Goal: Task Accomplishment & Management: Use online tool/utility

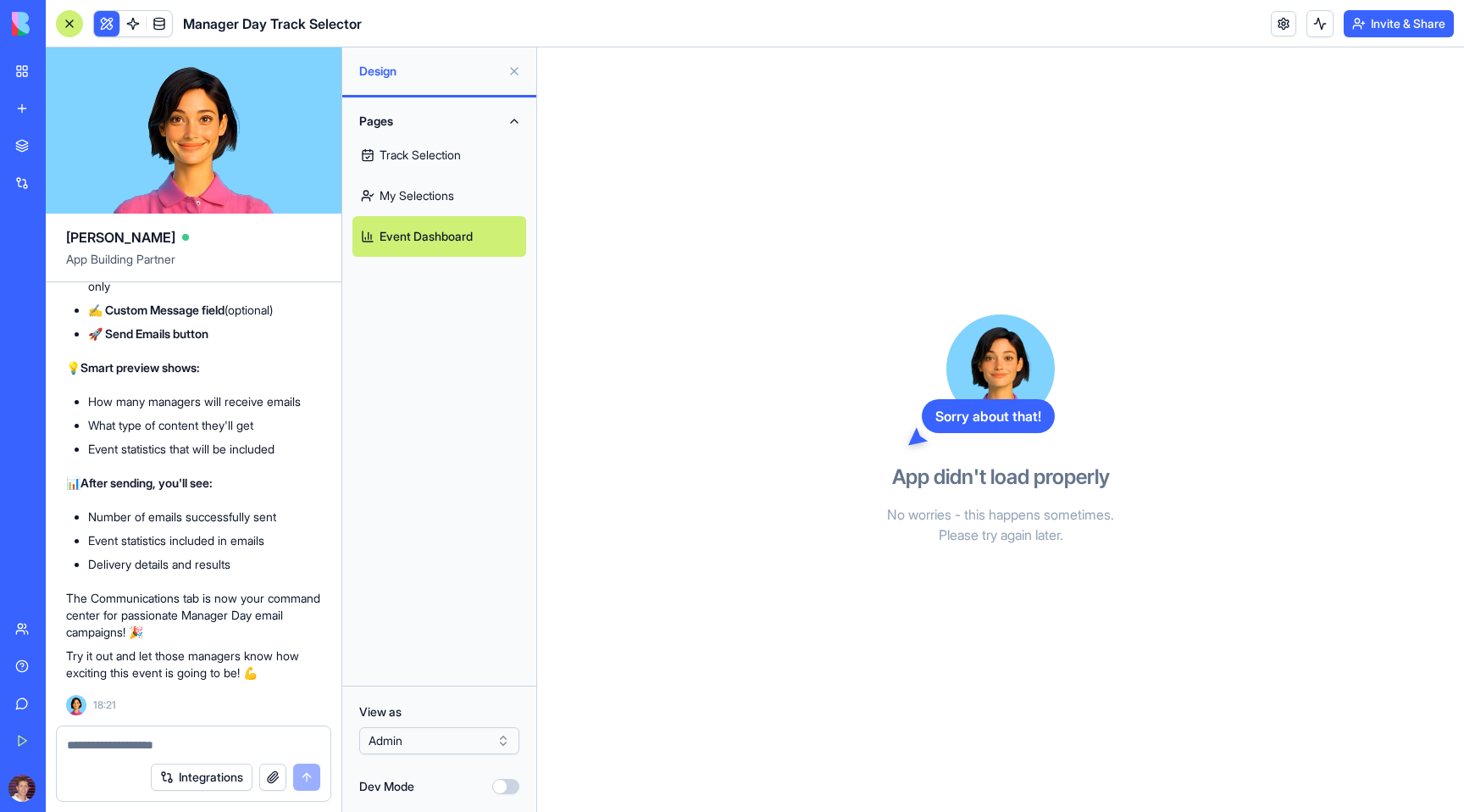
scroll to position [18065, 0]
click at [1309, 18] on button at bounding box center [1320, 23] width 27 height 27
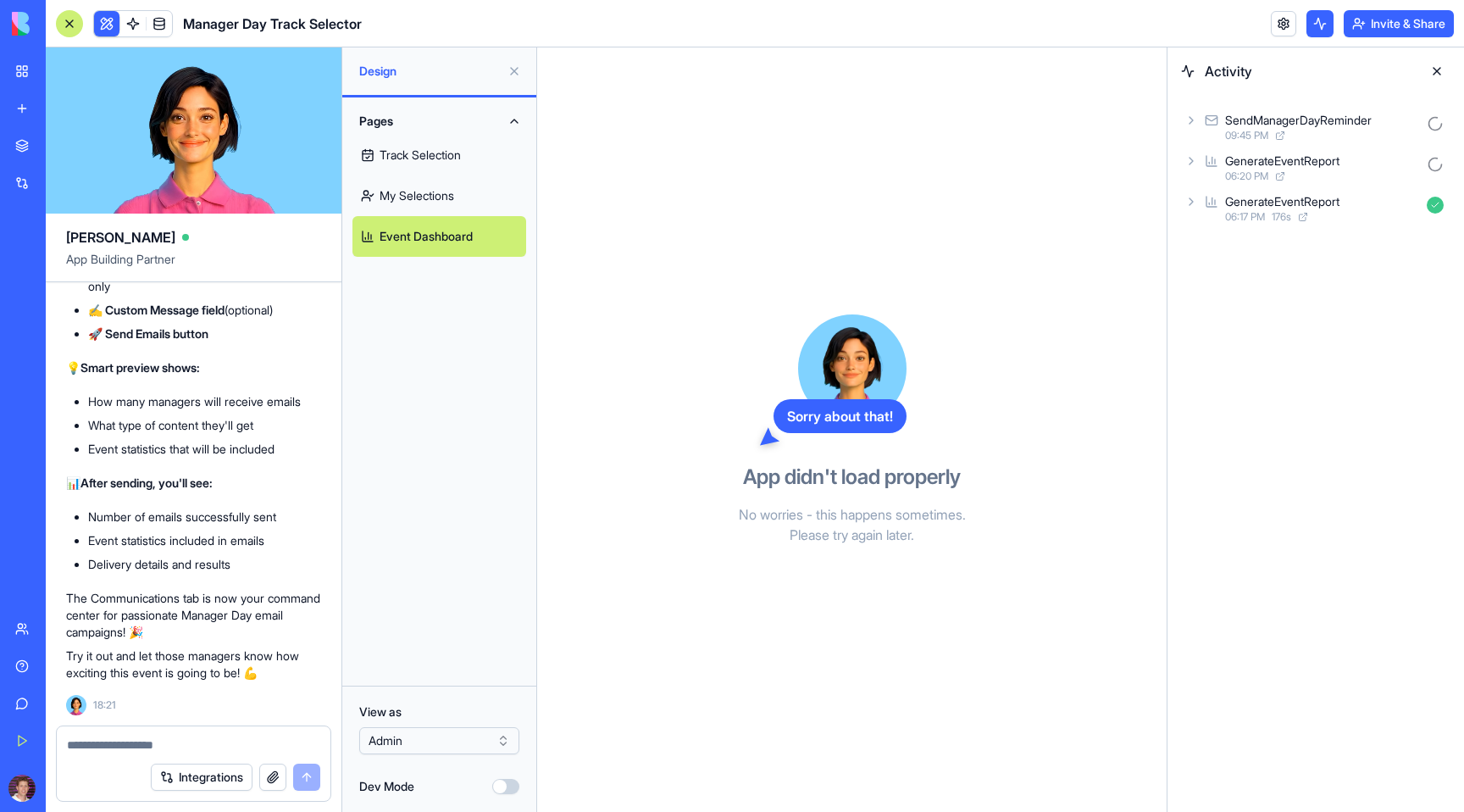
click at [1195, 166] on icon at bounding box center [1191, 161] width 14 height 14
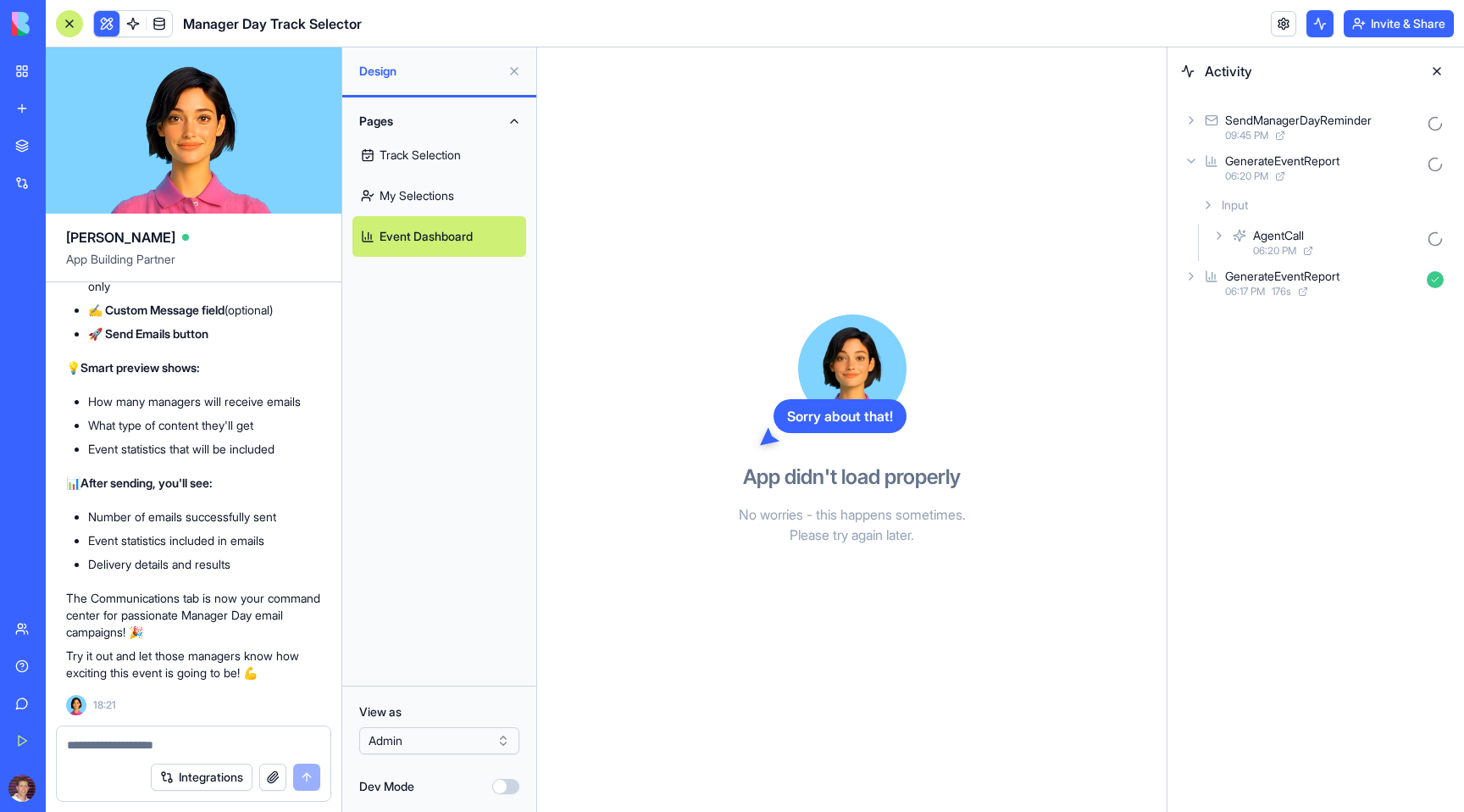
click at [1220, 249] on div "AgentCall 06:20 PM" at bounding box center [1330, 242] width 242 height 37
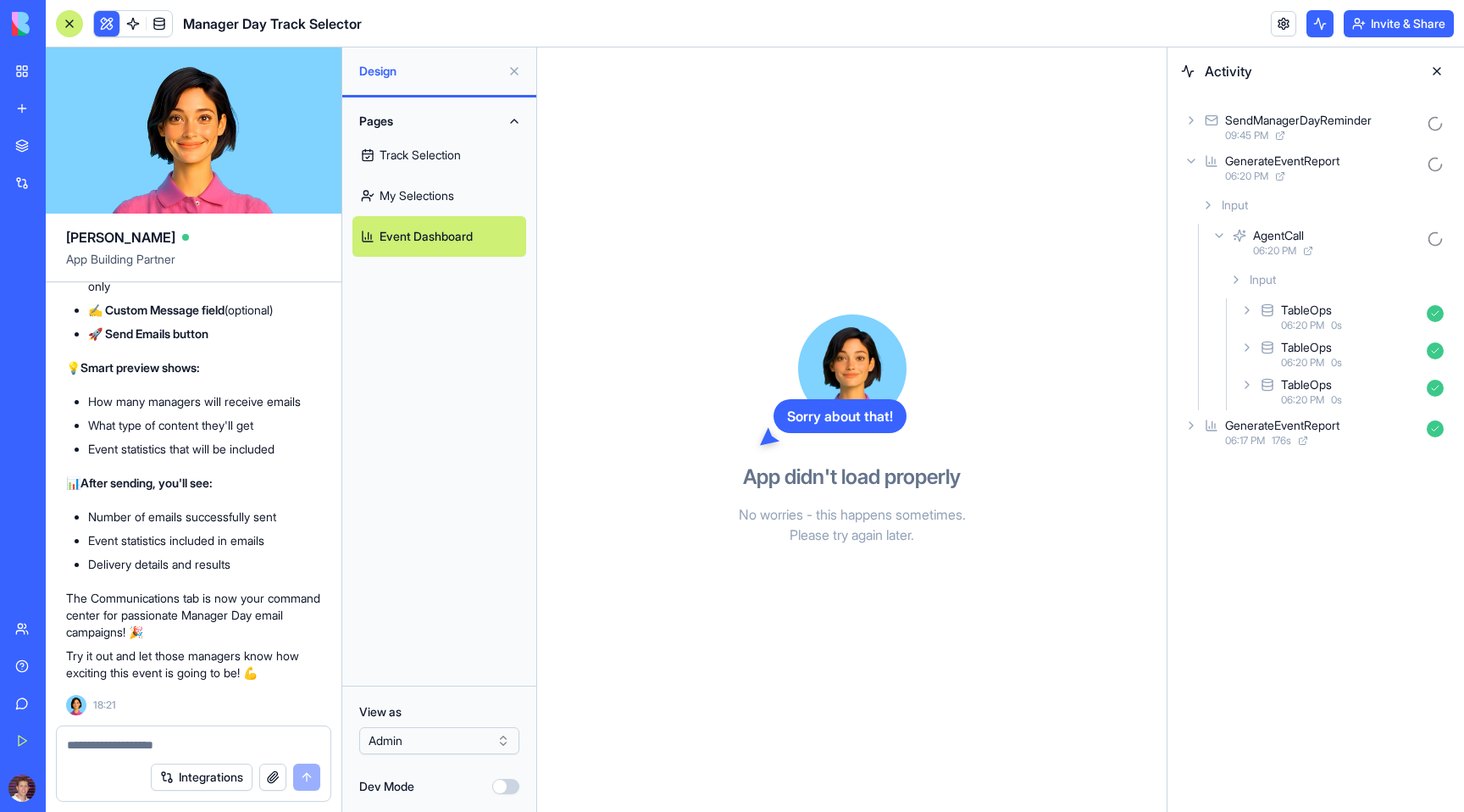
click at [1249, 384] on icon at bounding box center [1247, 385] width 14 height 14
click at [1264, 422] on icon at bounding box center [1264, 429] width 14 height 14
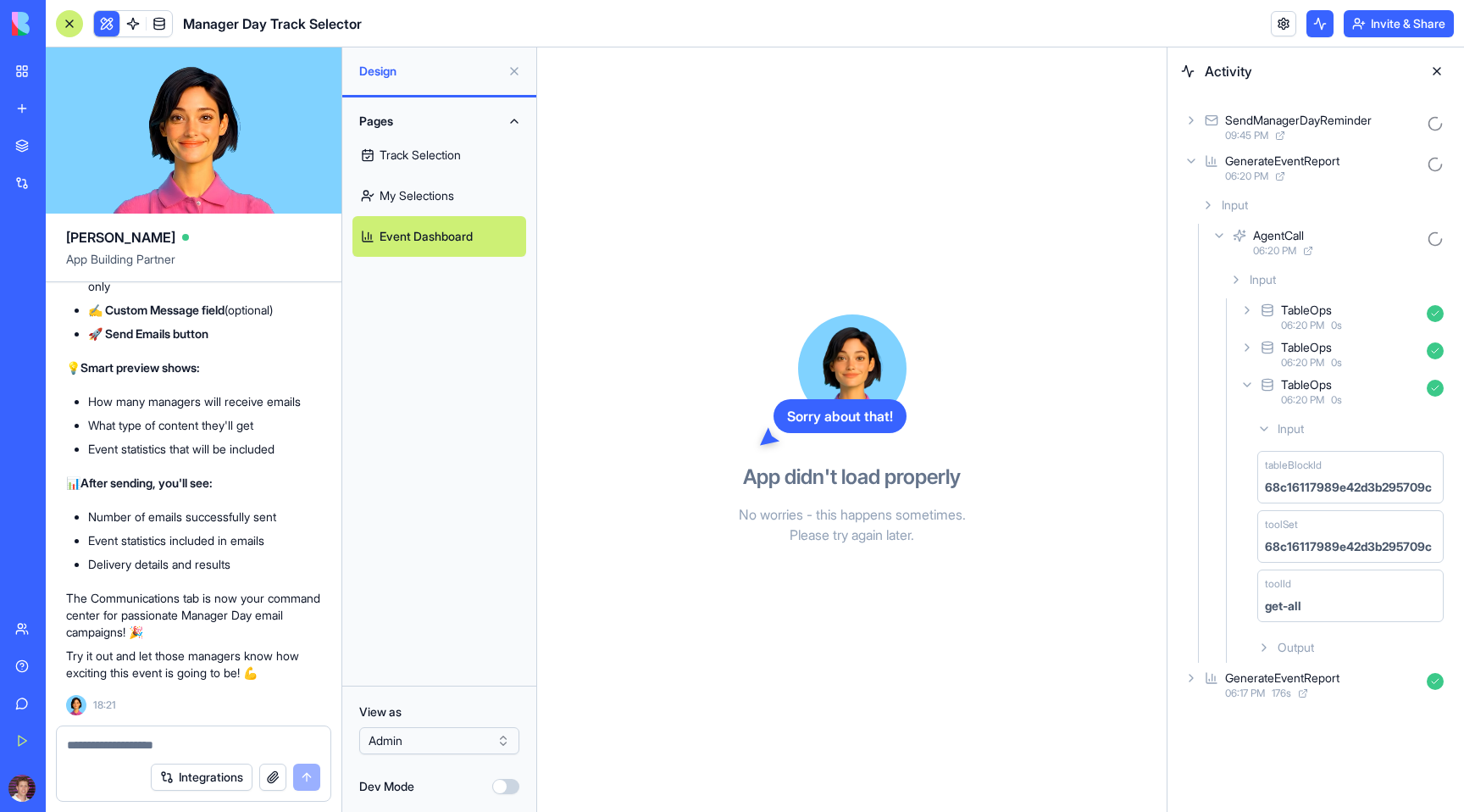
click at [1264, 422] on icon at bounding box center [1264, 429] width 14 height 14
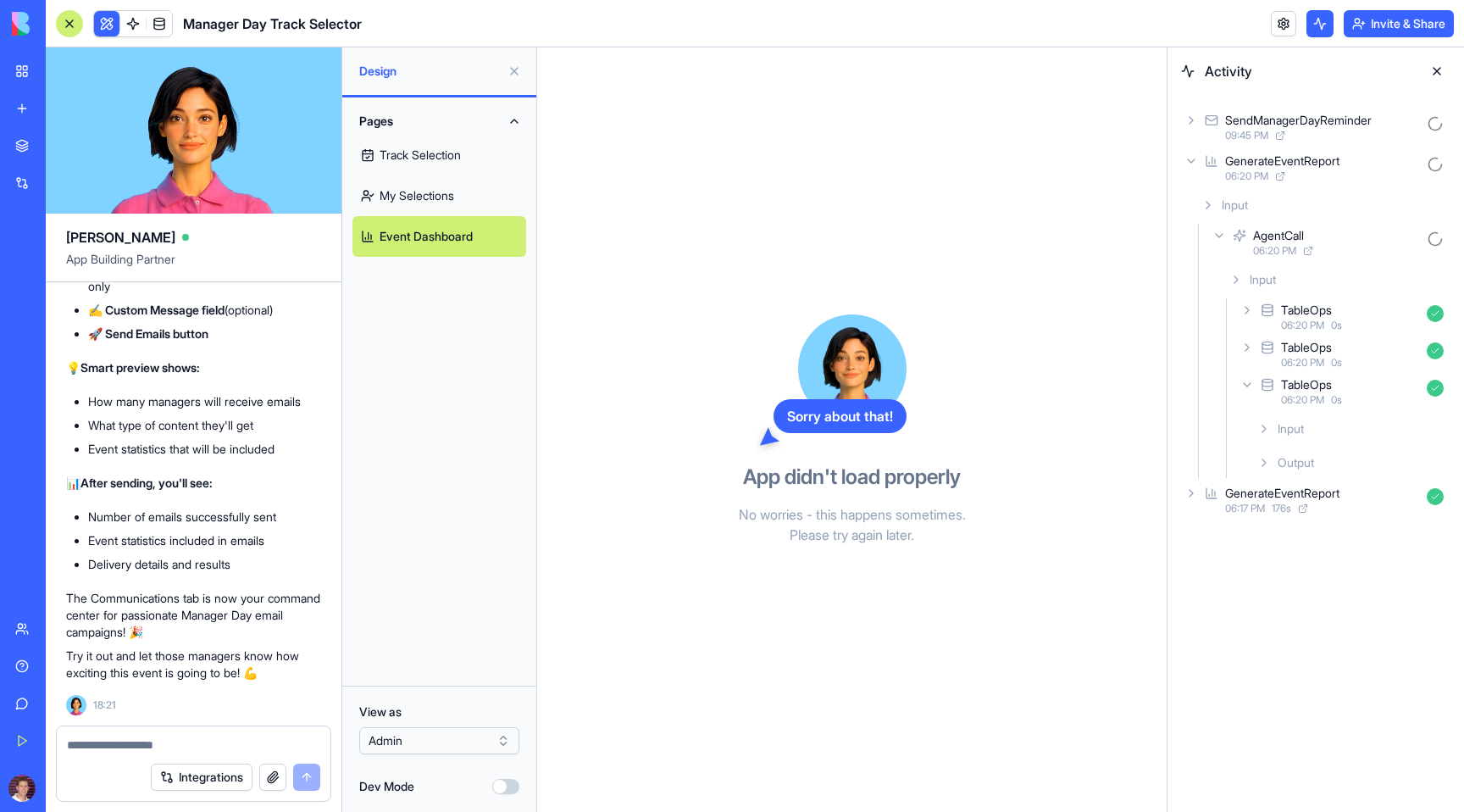
click at [1265, 459] on icon at bounding box center [1264, 463] width 14 height 14
click at [1187, 155] on icon at bounding box center [1191, 161] width 14 height 14
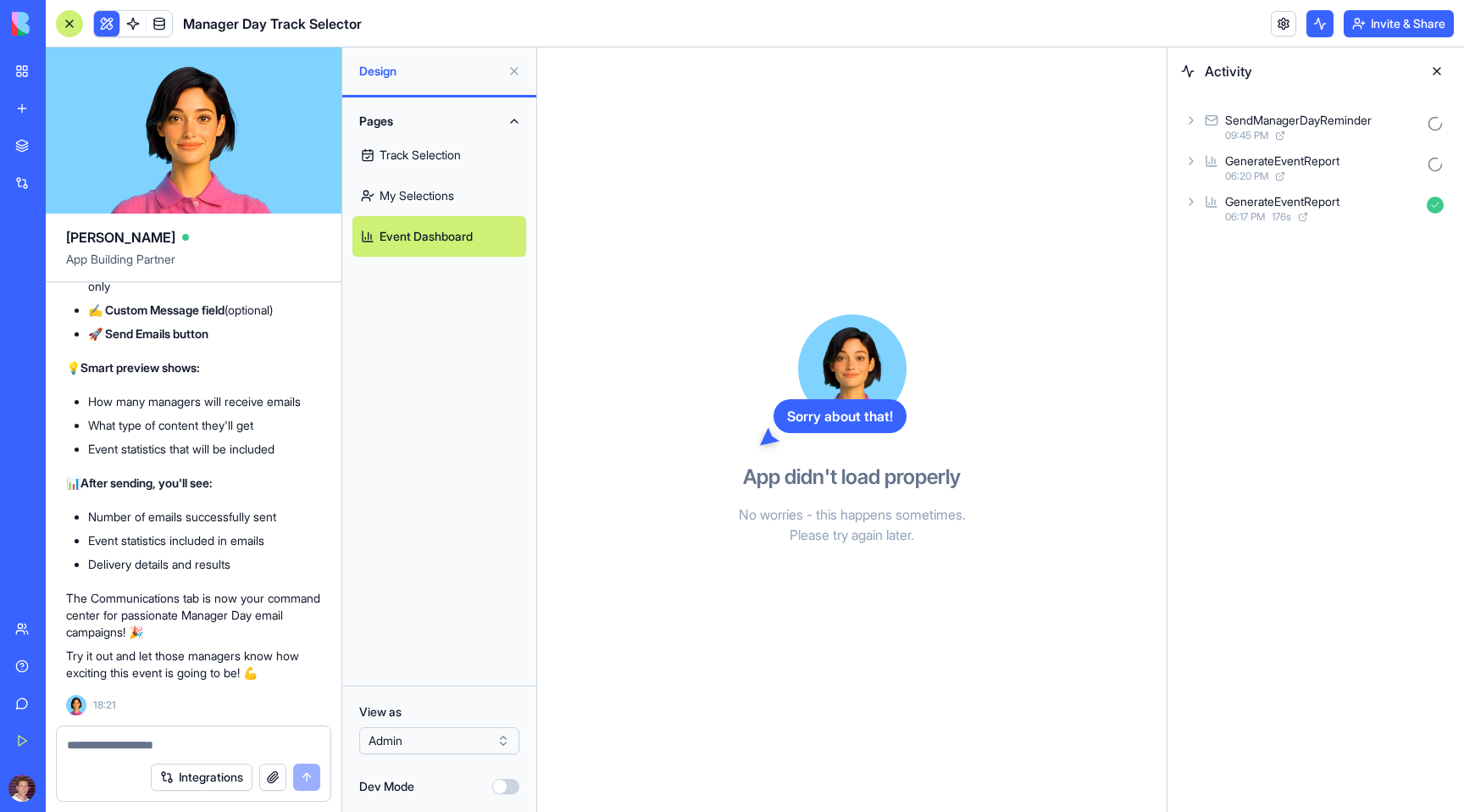
click at [1191, 108] on div "SendManagerDayReminder 09:45 PM" at bounding box center [1316, 126] width 270 height 37
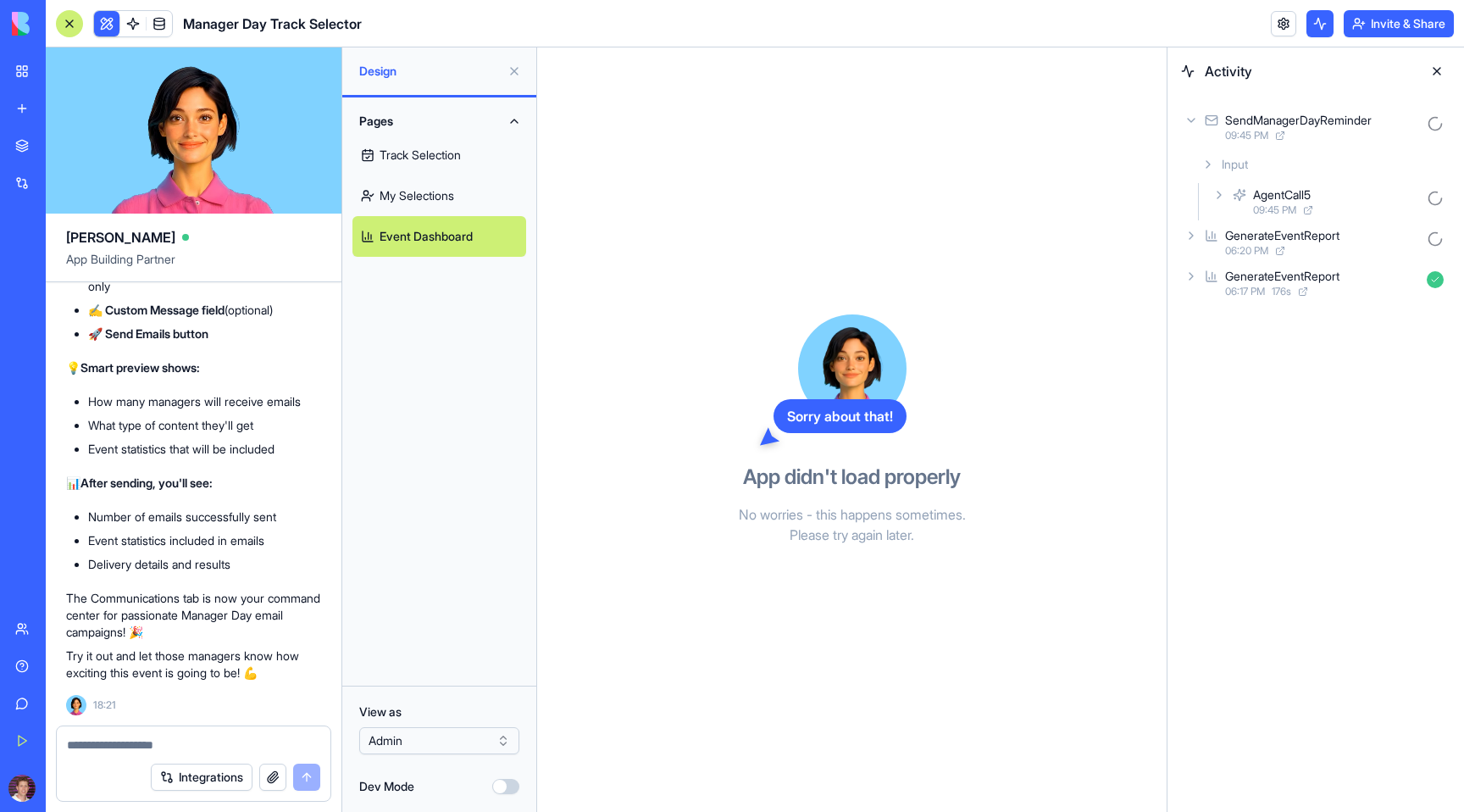
click at [1227, 201] on div "AgentCall5 09:45 PM" at bounding box center [1330, 201] width 242 height 37
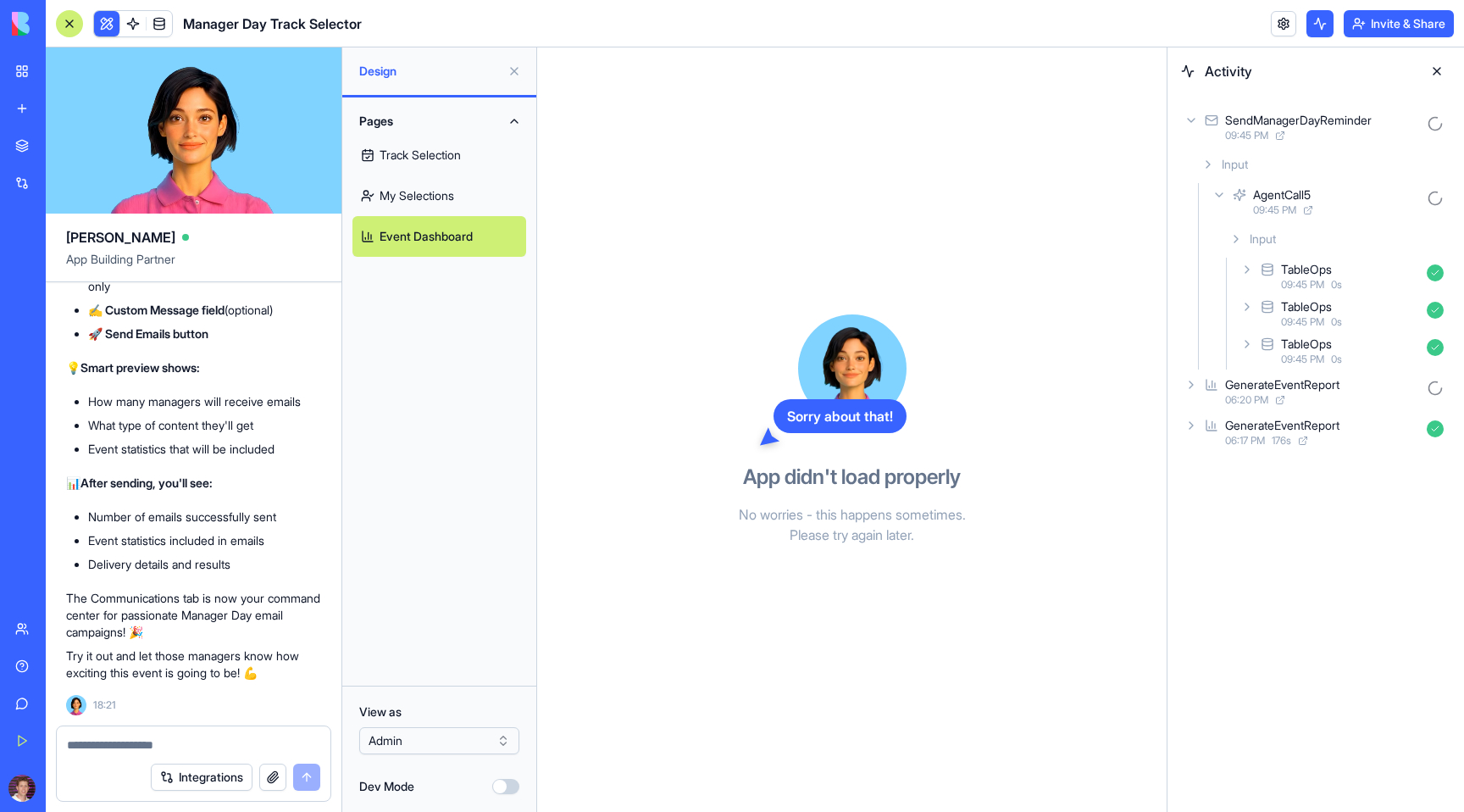
click at [1251, 276] on icon at bounding box center [1247, 270] width 14 height 14
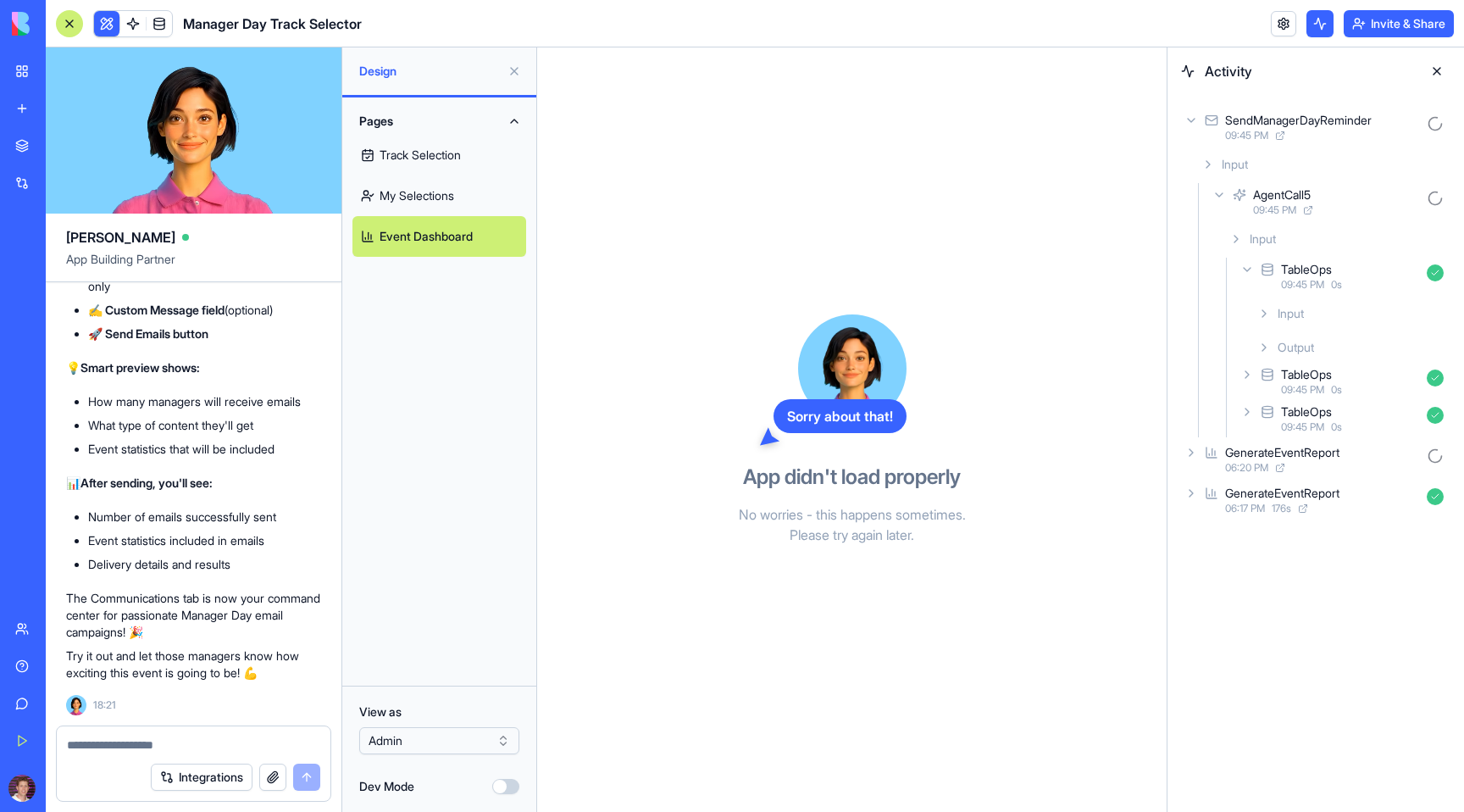
click at [1251, 276] on icon at bounding box center [1247, 270] width 14 height 14
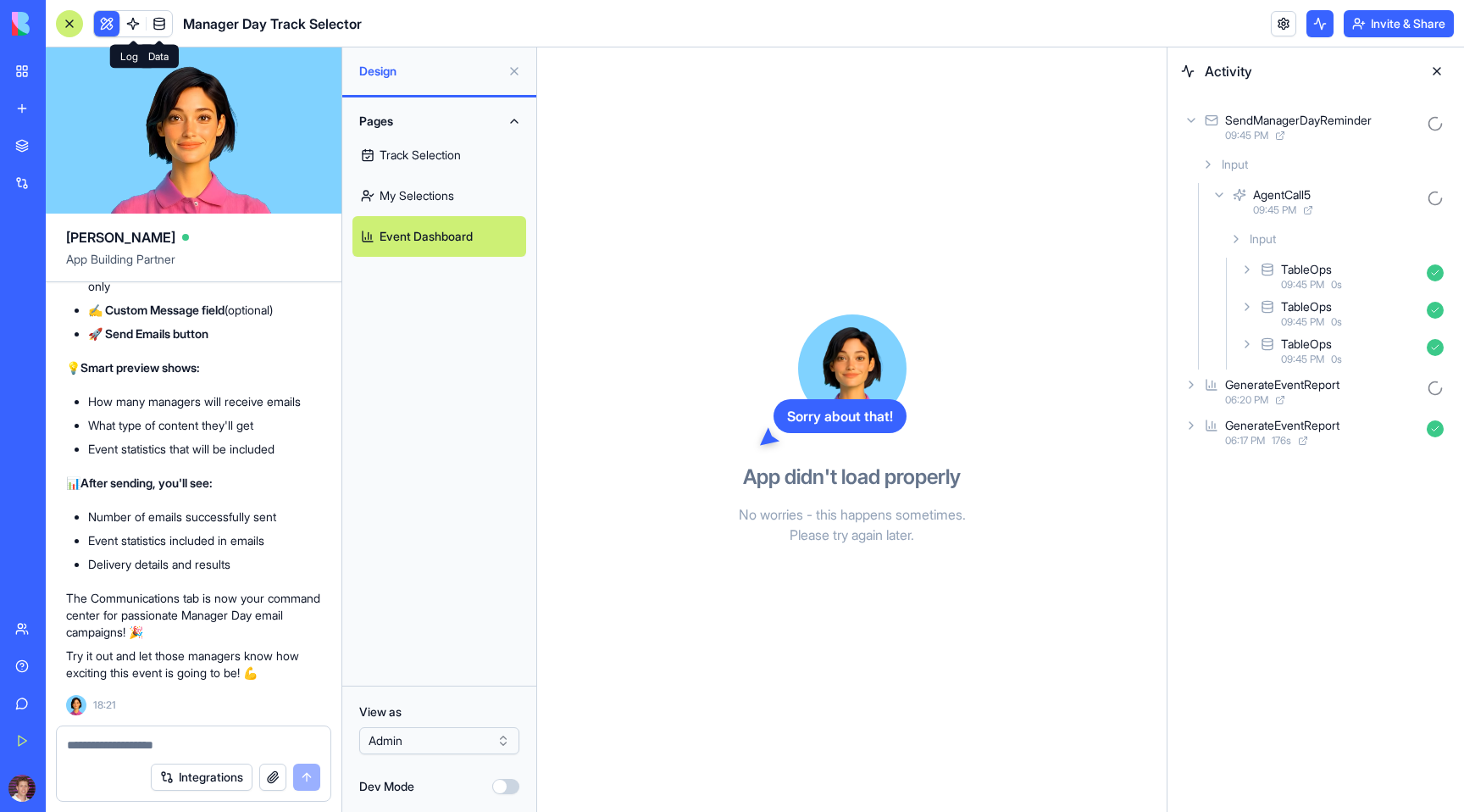
click at [155, 20] on link at bounding box center [159, 24] width 26 height 26
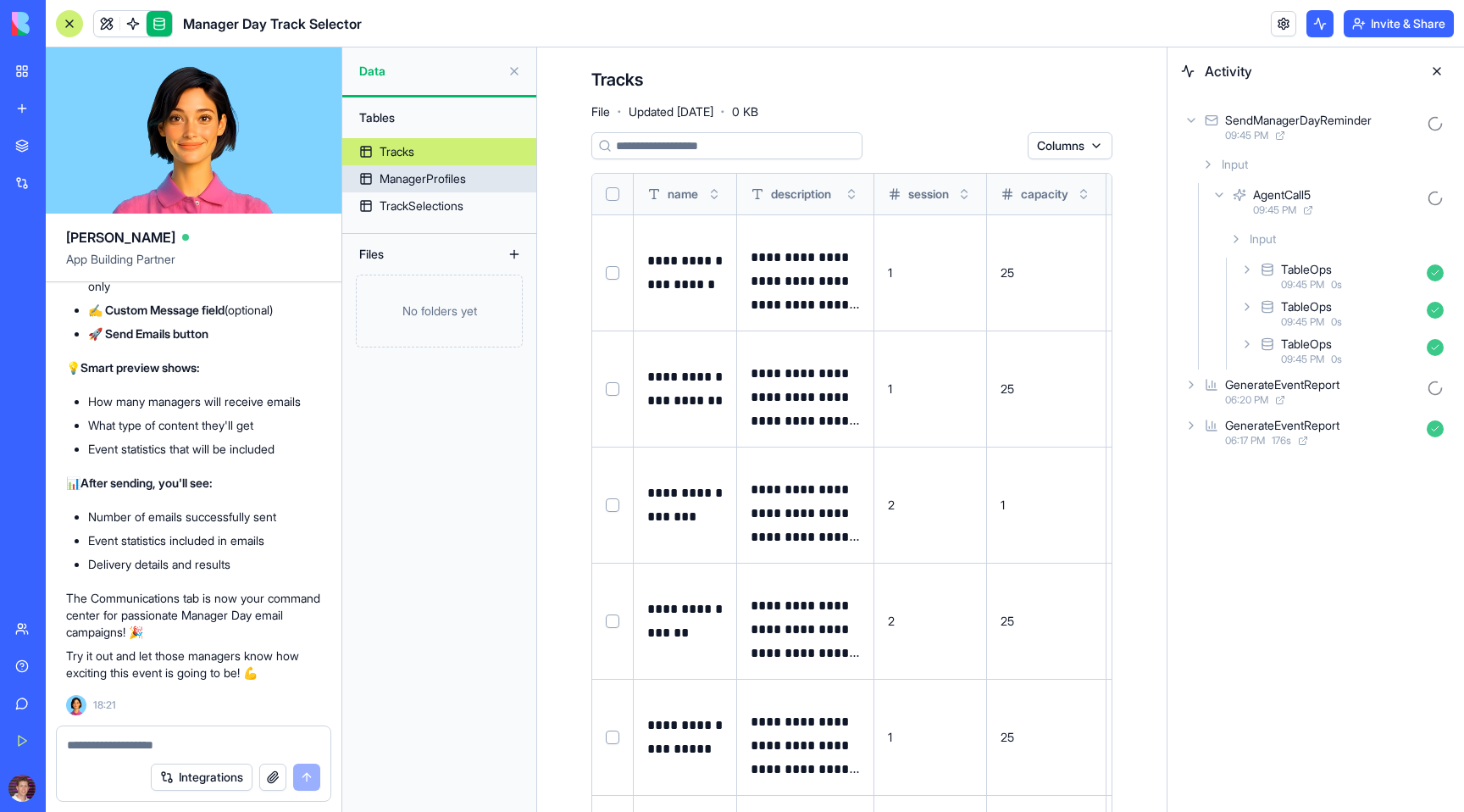
click at [443, 174] on div "ManagerProfiles" at bounding box center [422, 178] width 87 height 17
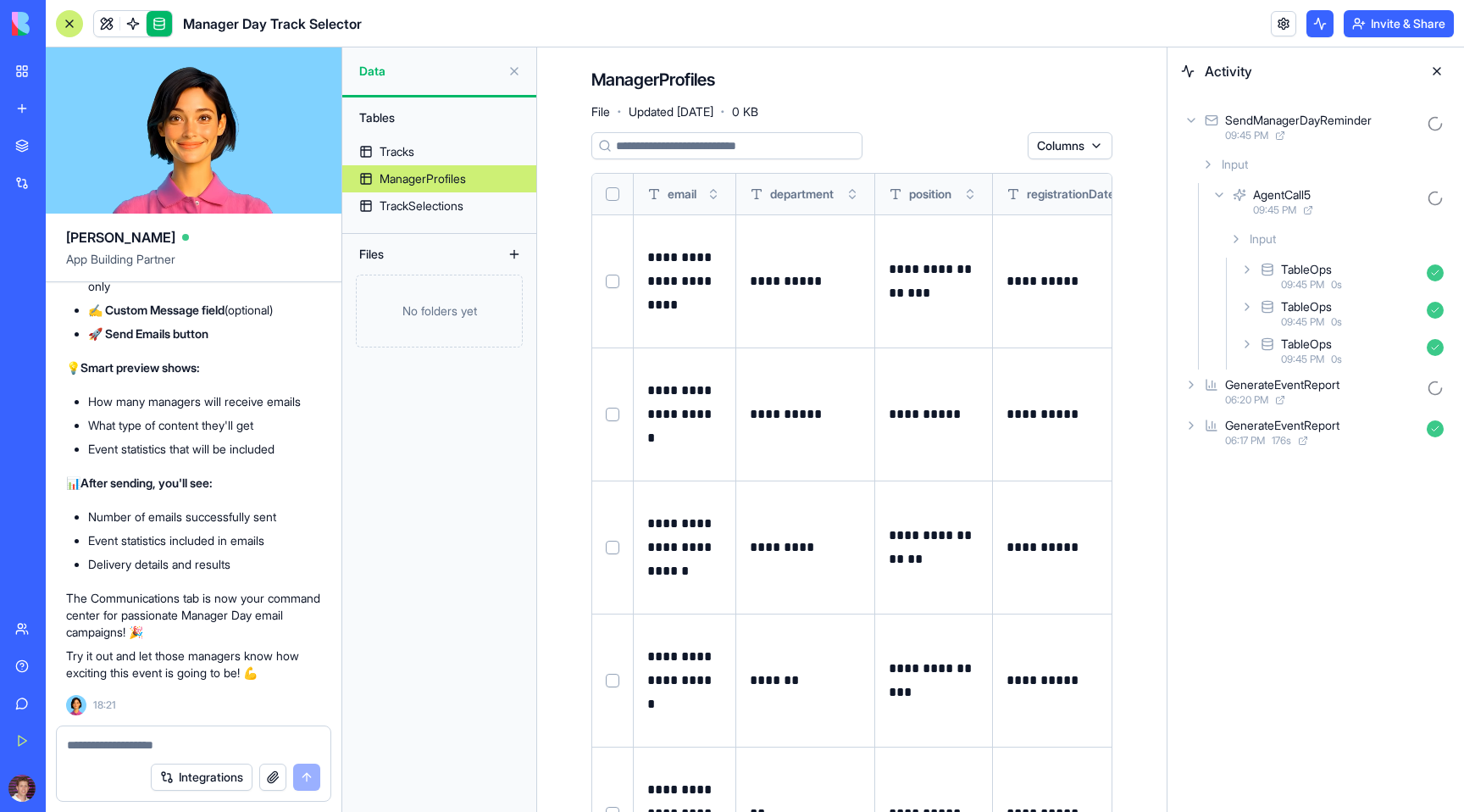
click at [1208, 156] on div "Input" at bounding box center [1322, 164] width 256 height 31
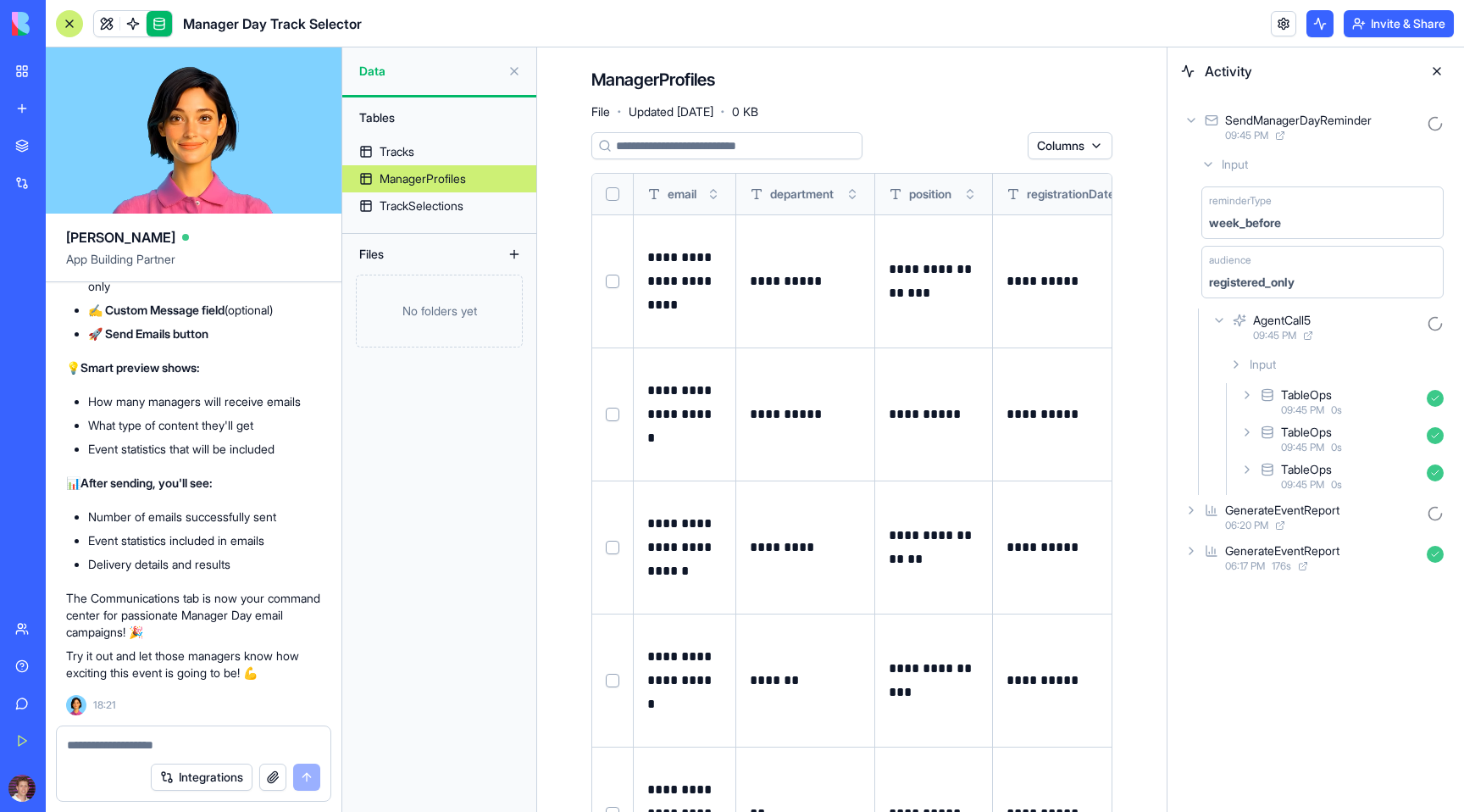
click at [1208, 156] on div "Input" at bounding box center [1322, 164] width 256 height 31
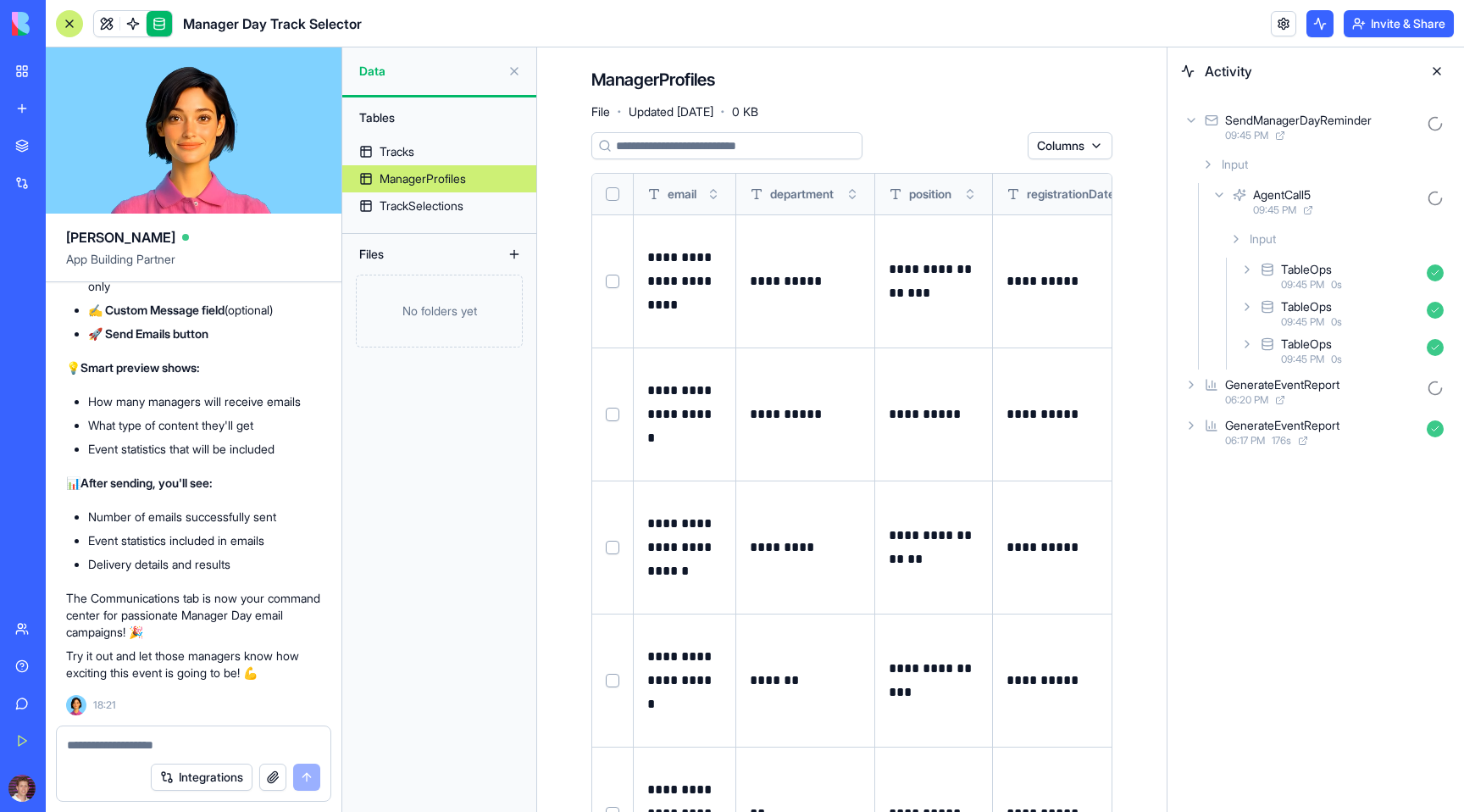
click at [1303, 200] on div "AgentCall5" at bounding box center [1282, 194] width 58 height 17
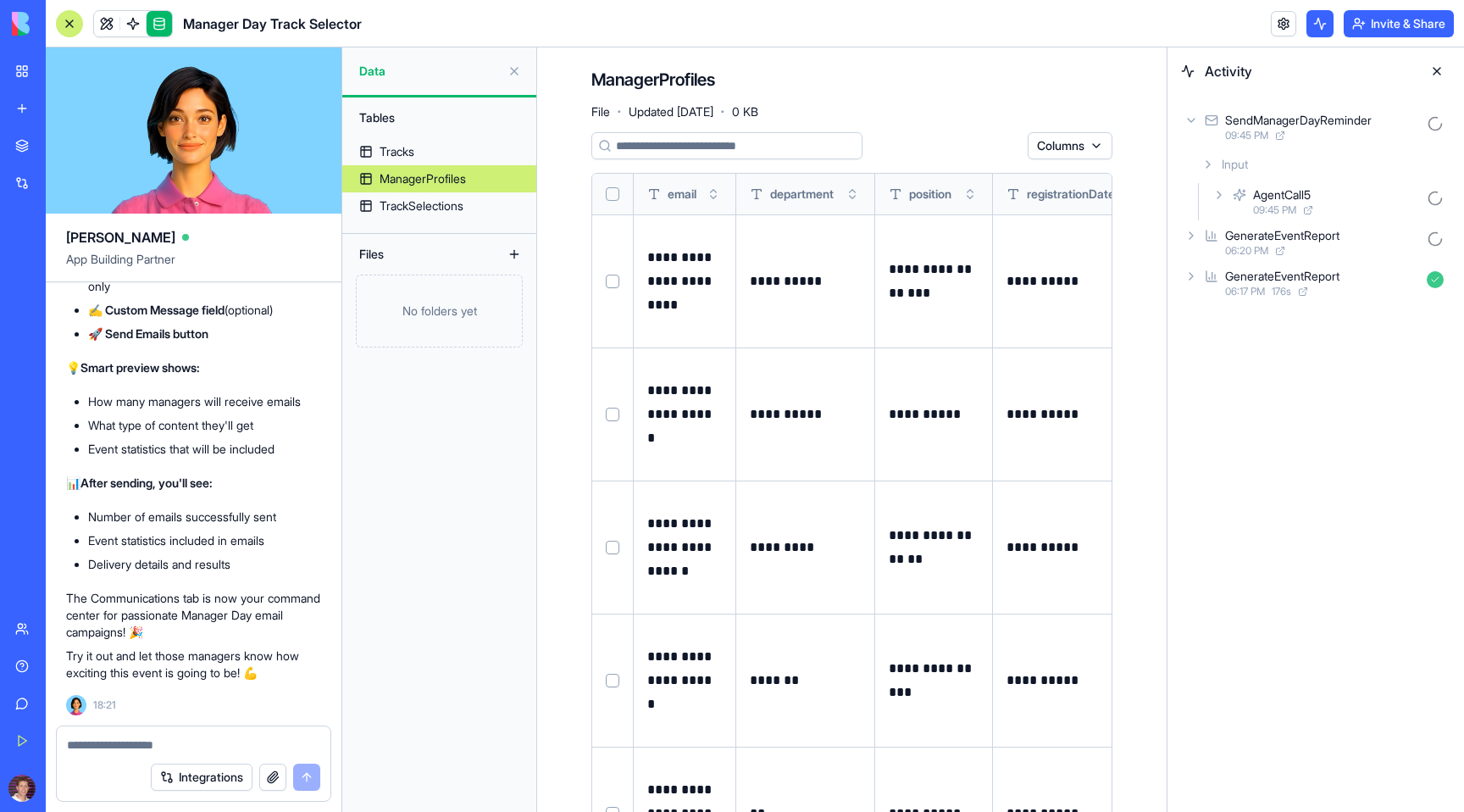
click at [1303, 200] on div "AgentCall5" at bounding box center [1282, 194] width 58 height 17
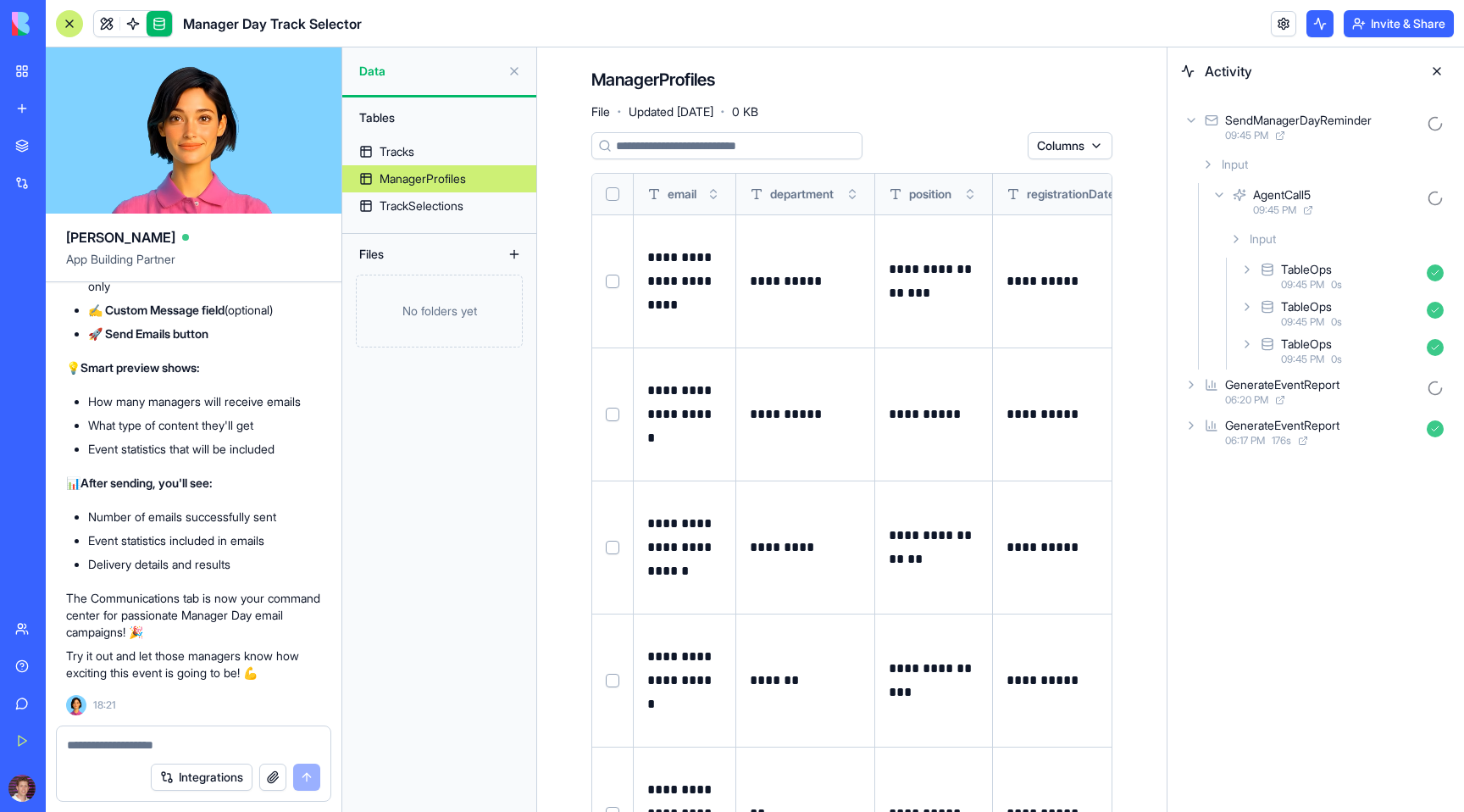
click at [1240, 270] on icon at bounding box center [1247, 270] width 14 height 14
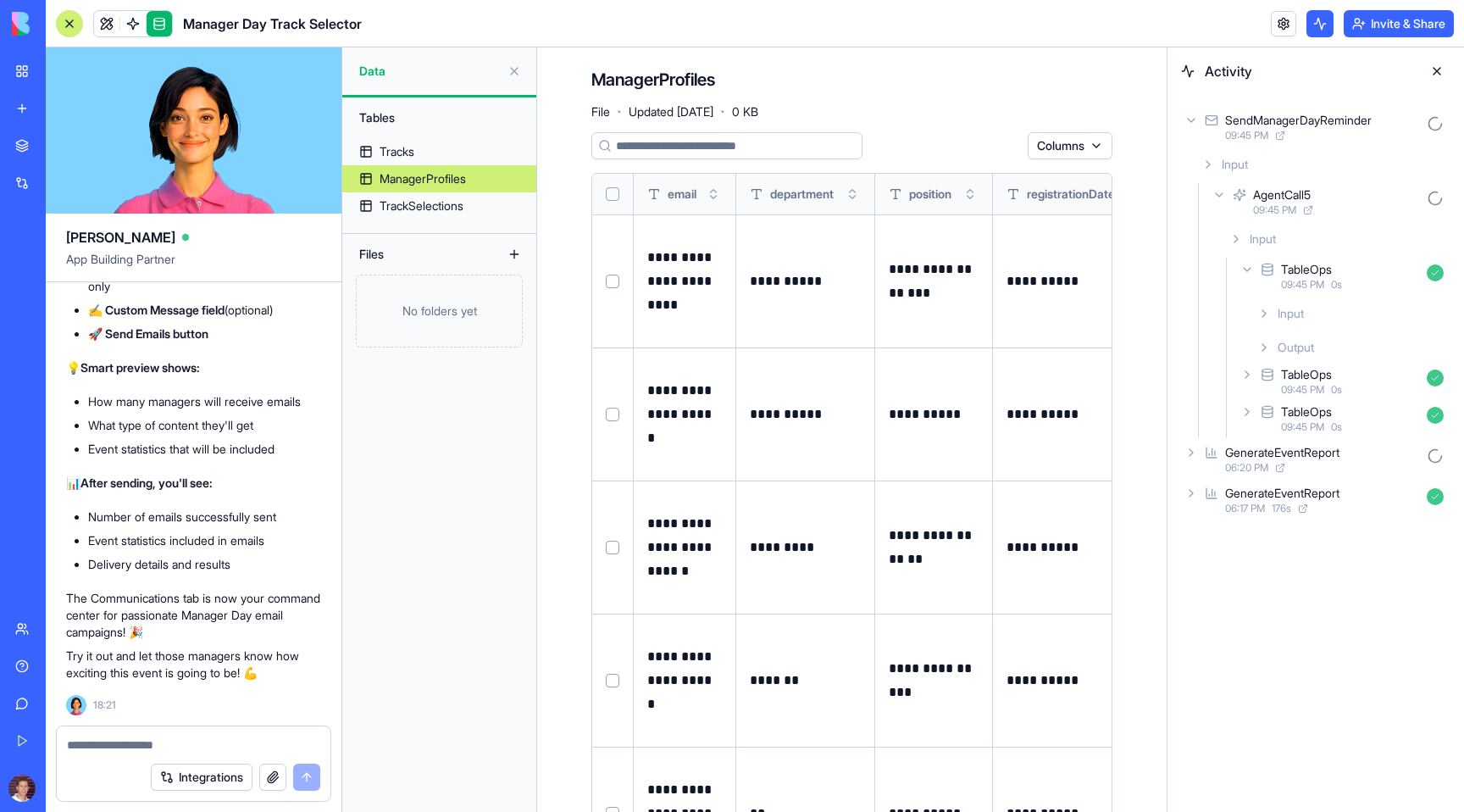
click at [1268, 316] on icon at bounding box center [1264, 313] width 14 height 14
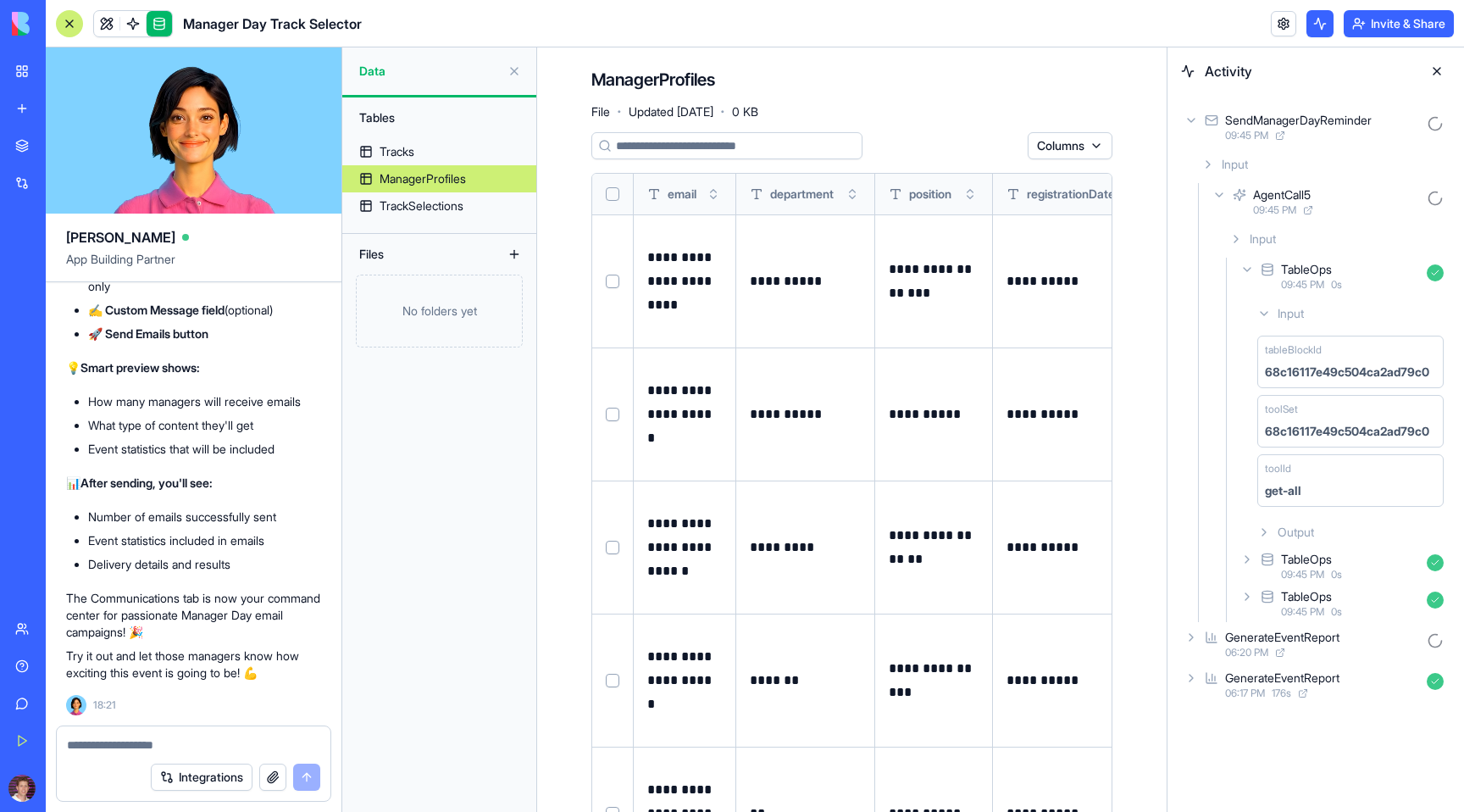
click at [1268, 316] on icon at bounding box center [1264, 313] width 14 height 14
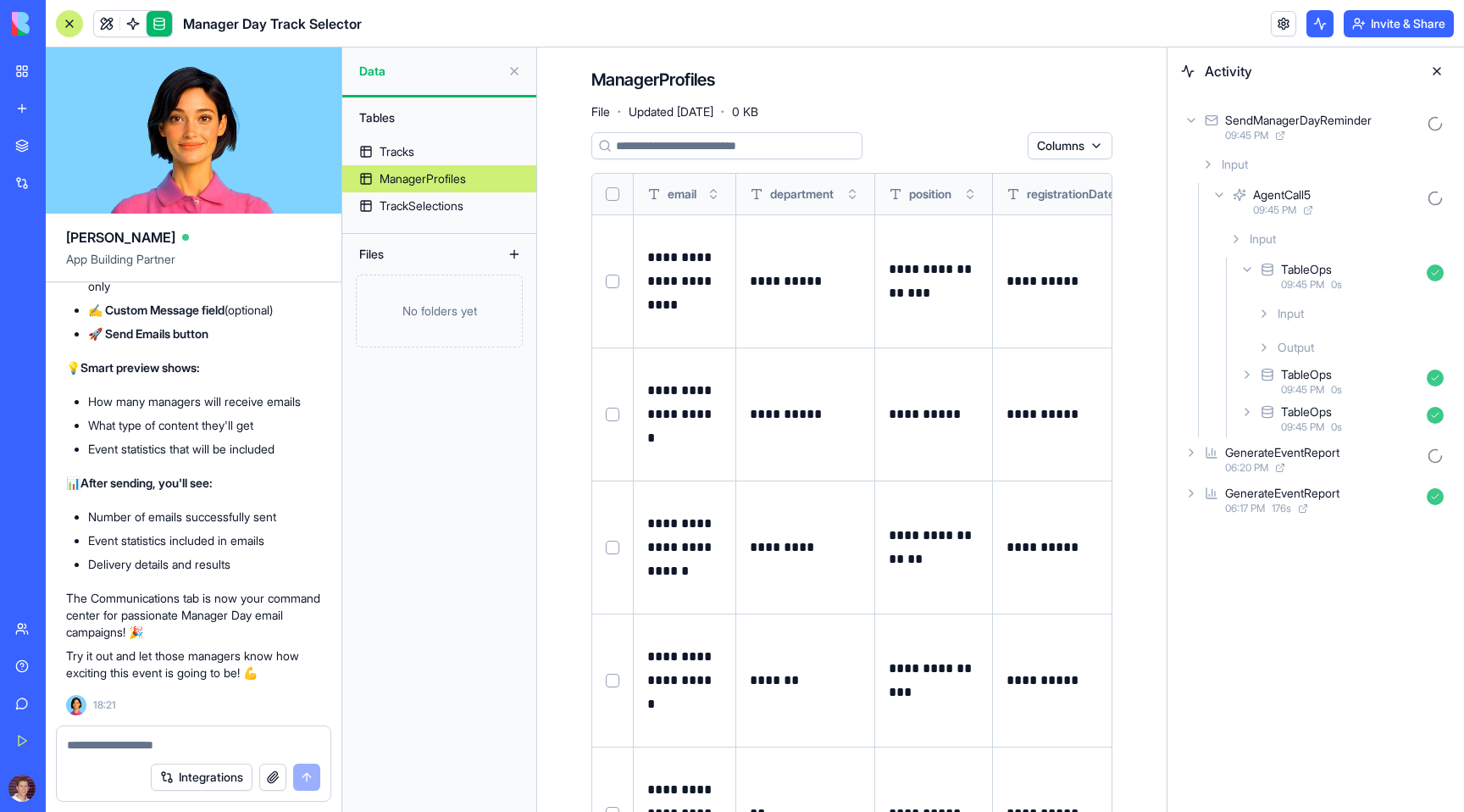
click at [1271, 345] on div "Output" at bounding box center [1351, 347] width 200 height 31
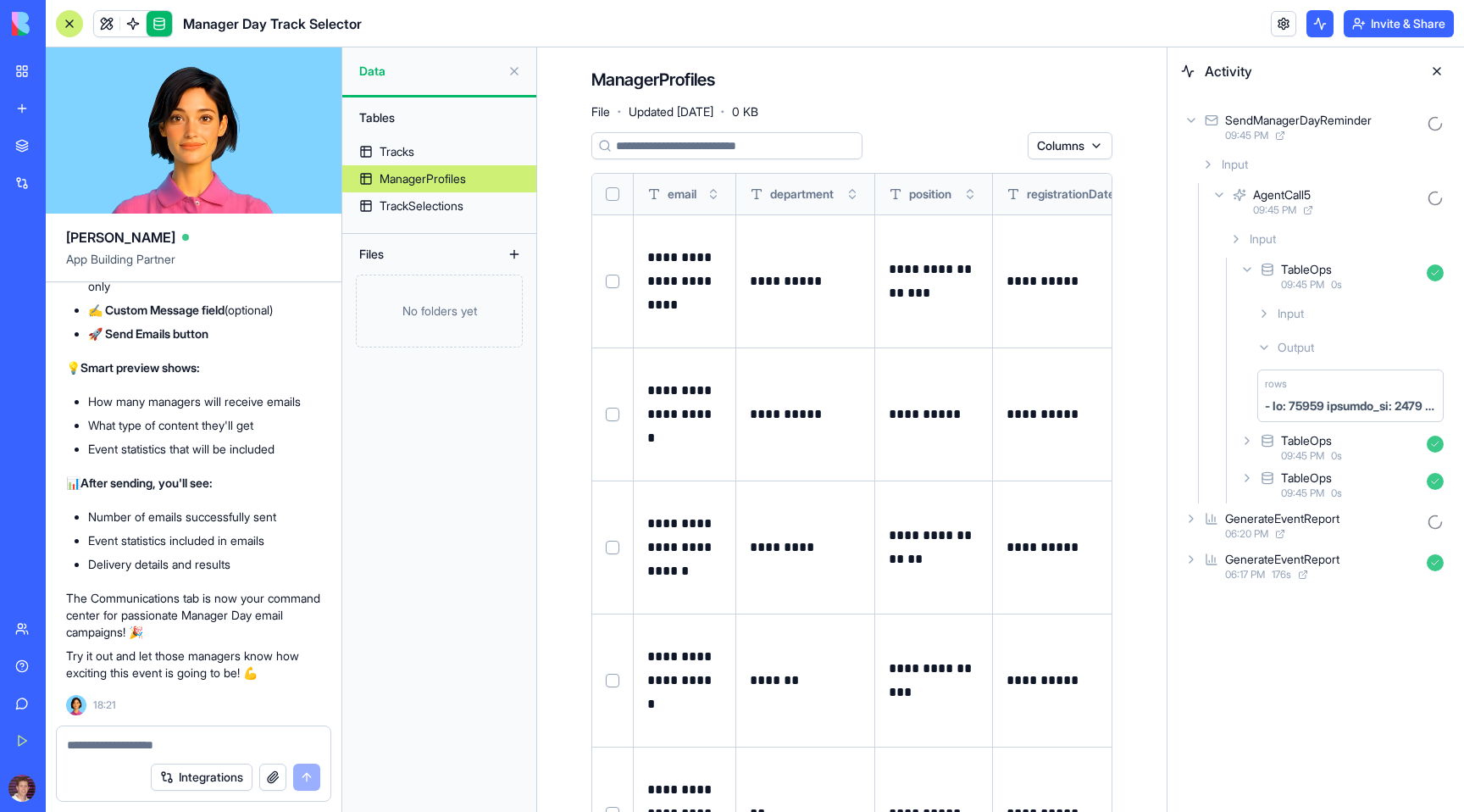
click at [1268, 345] on icon at bounding box center [1264, 346] width 7 height 3
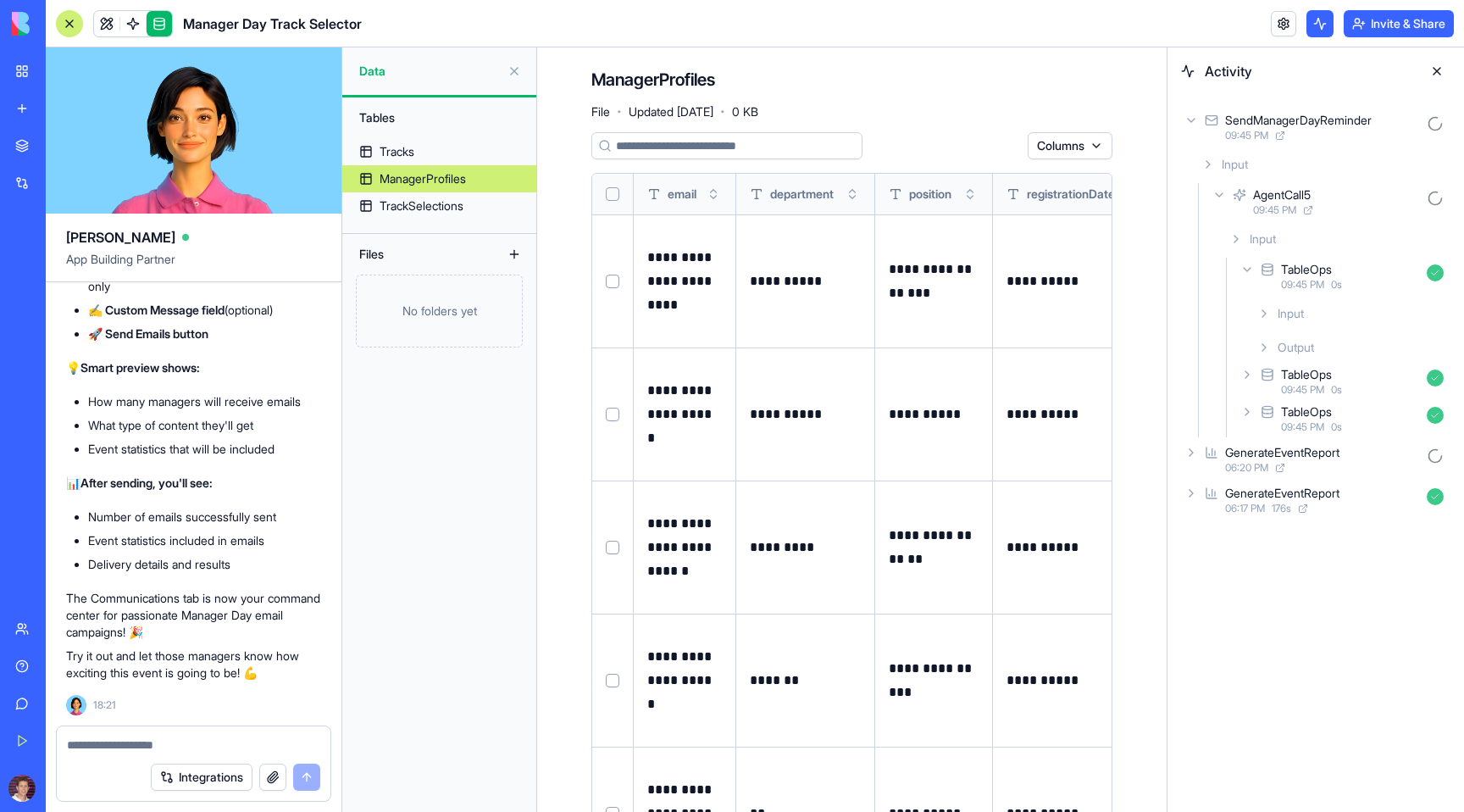
click at [1243, 378] on icon at bounding box center [1247, 374] width 14 height 14
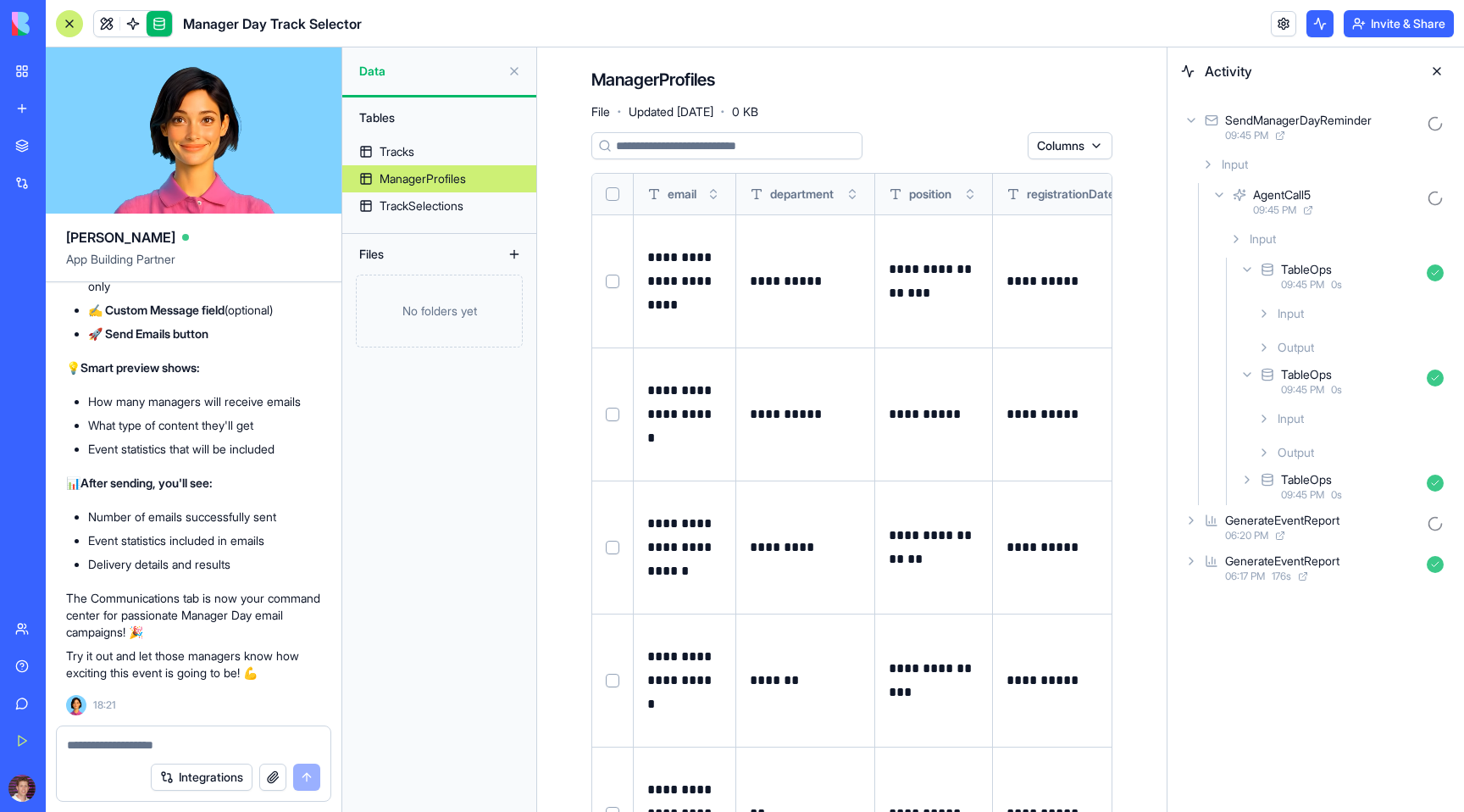
click at [1264, 422] on icon at bounding box center [1264, 419] width 14 height 14
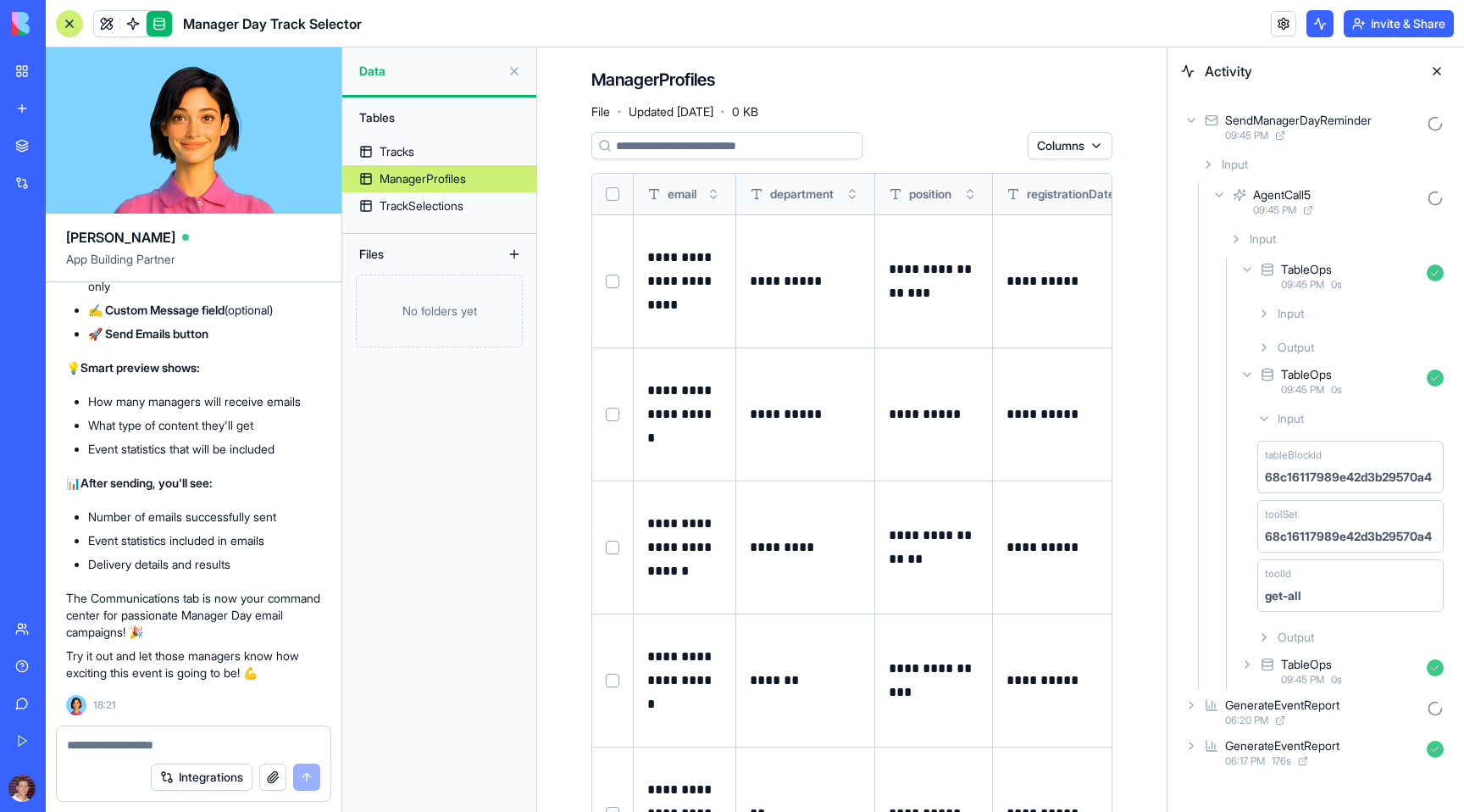
click at [1264, 422] on icon at bounding box center [1264, 419] width 14 height 14
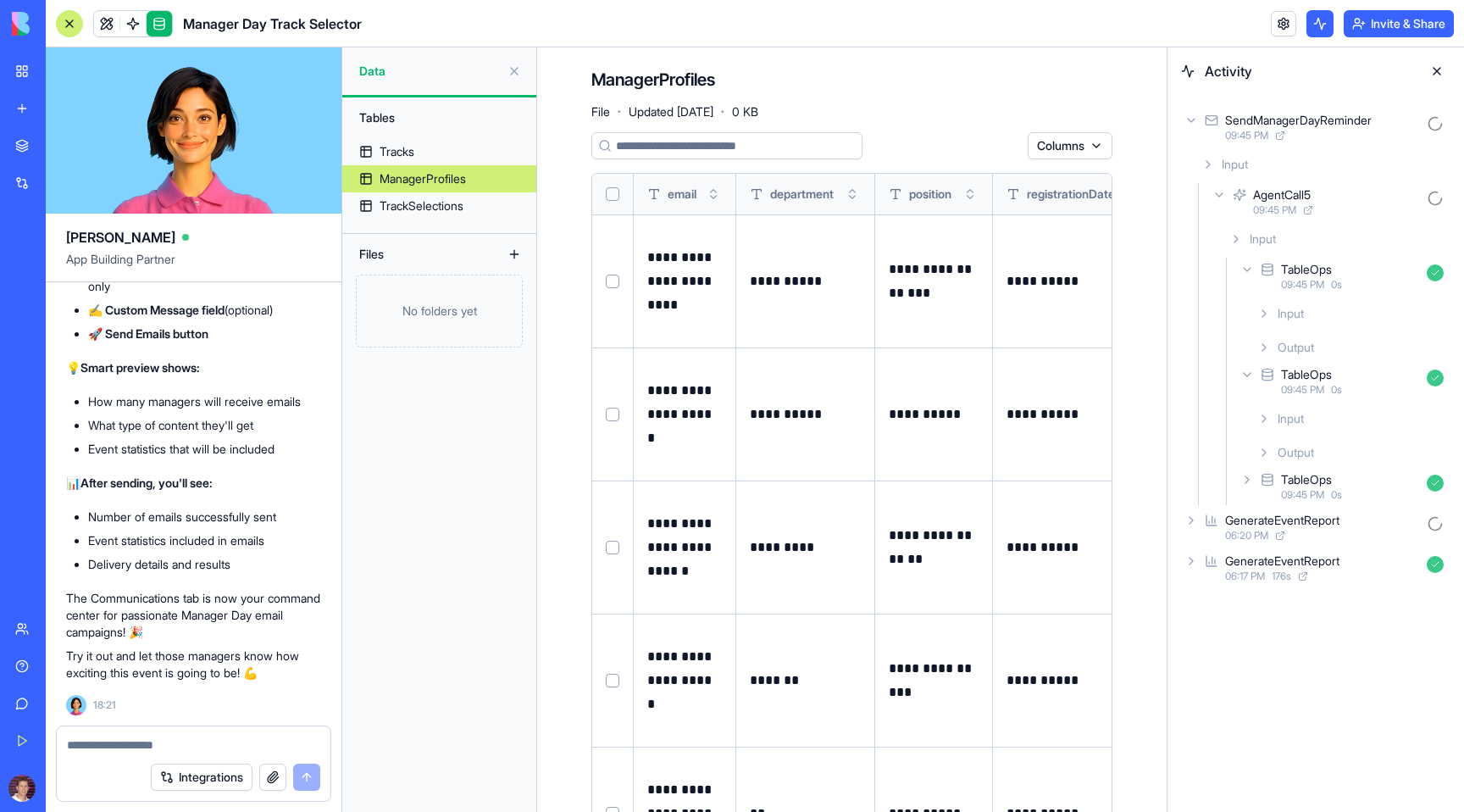
click at [1258, 453] on icon at bounding box center [1264, 453] width 14 height 14
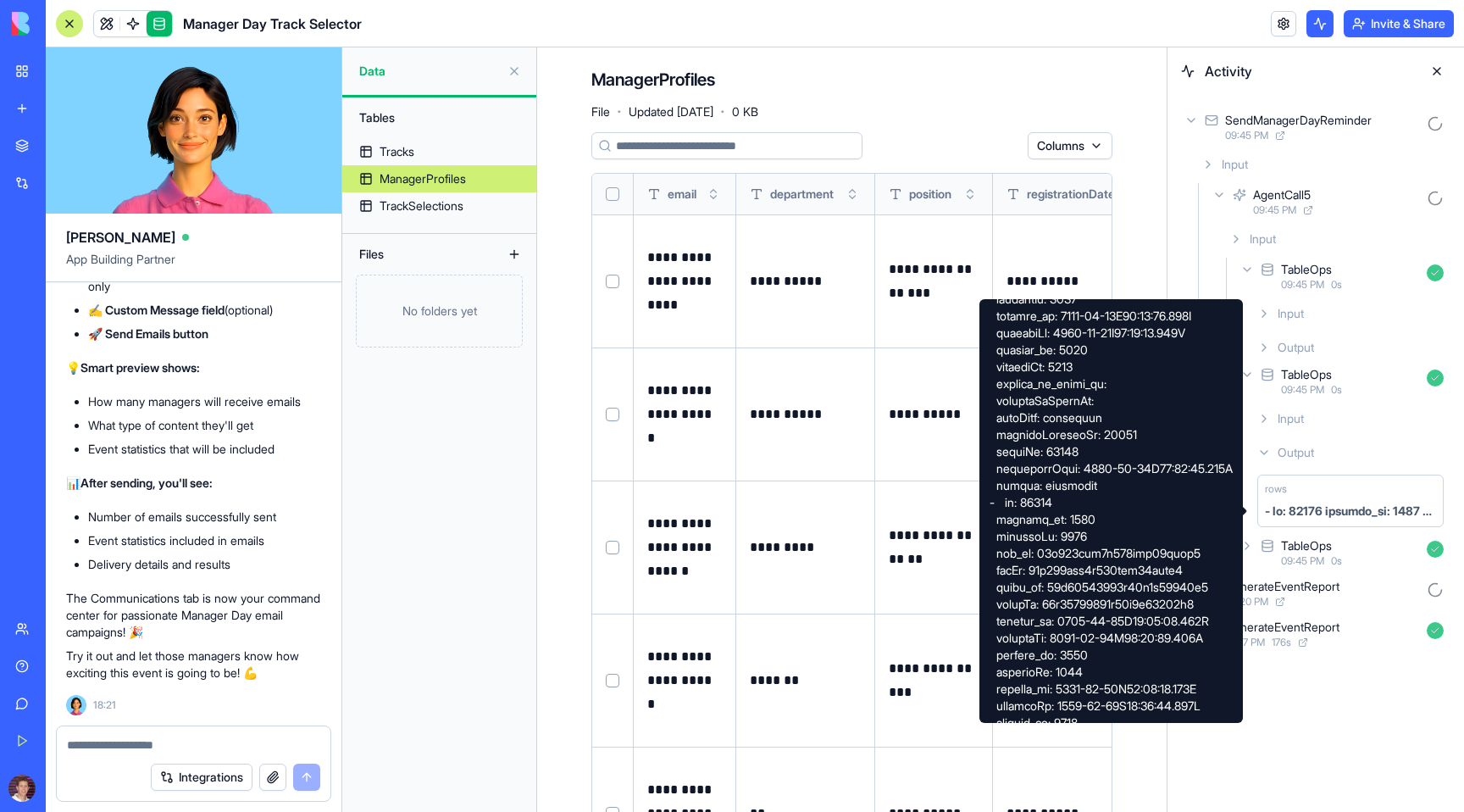
scroll to position [2196, 0]
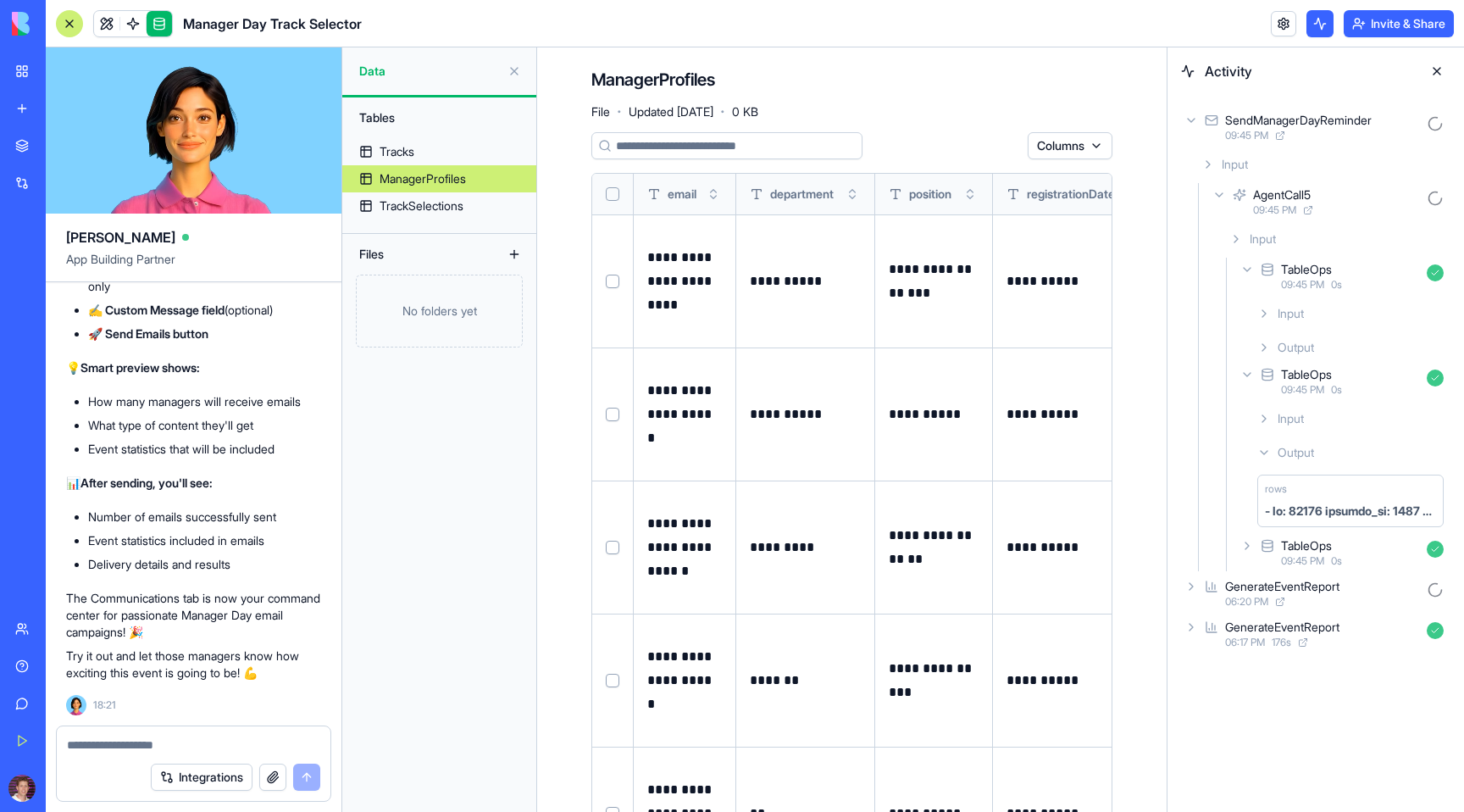
click at [1256, 547] on div "TableOps 09:45 PM 0 s" at bounding box center [1344, 551] width 214 height 37
click at [1262, 617] on icon at bounding box center [1264, 624] width 14 height 14
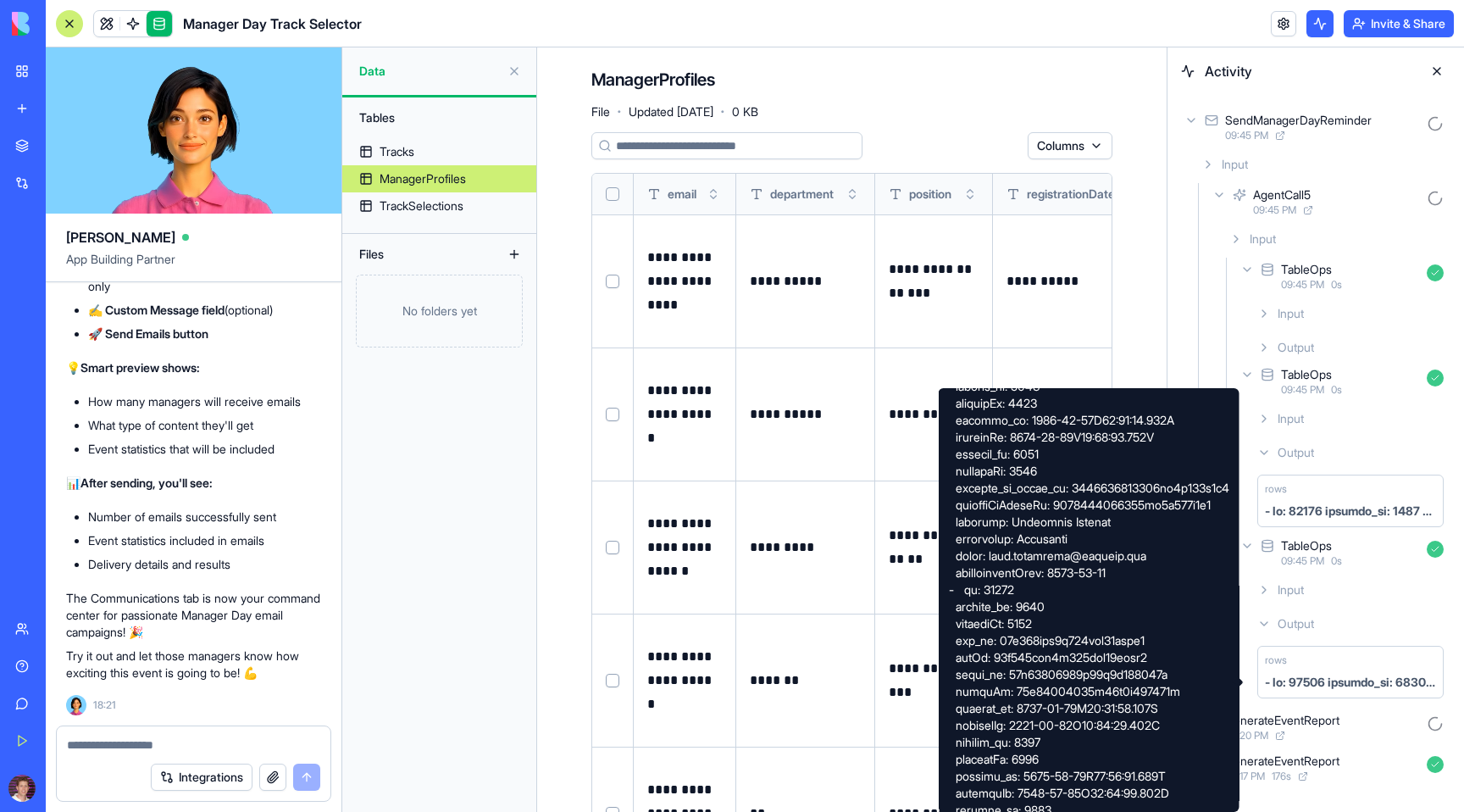
scroll to position [1365, 0]
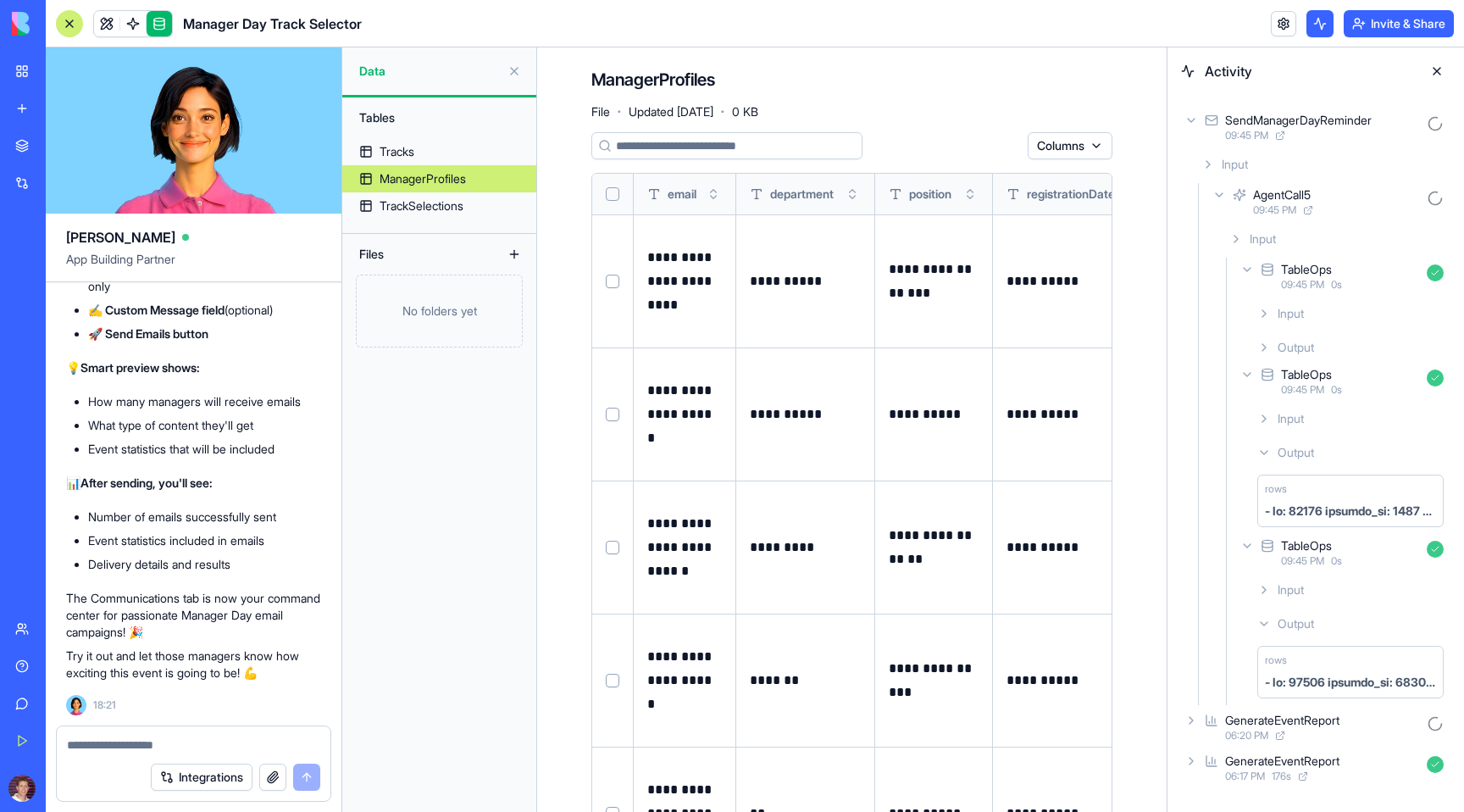
click at [1214, 187] on div "AgentCall5 09:45 PM" at bounding box center [1330, 201] width 242 height 37
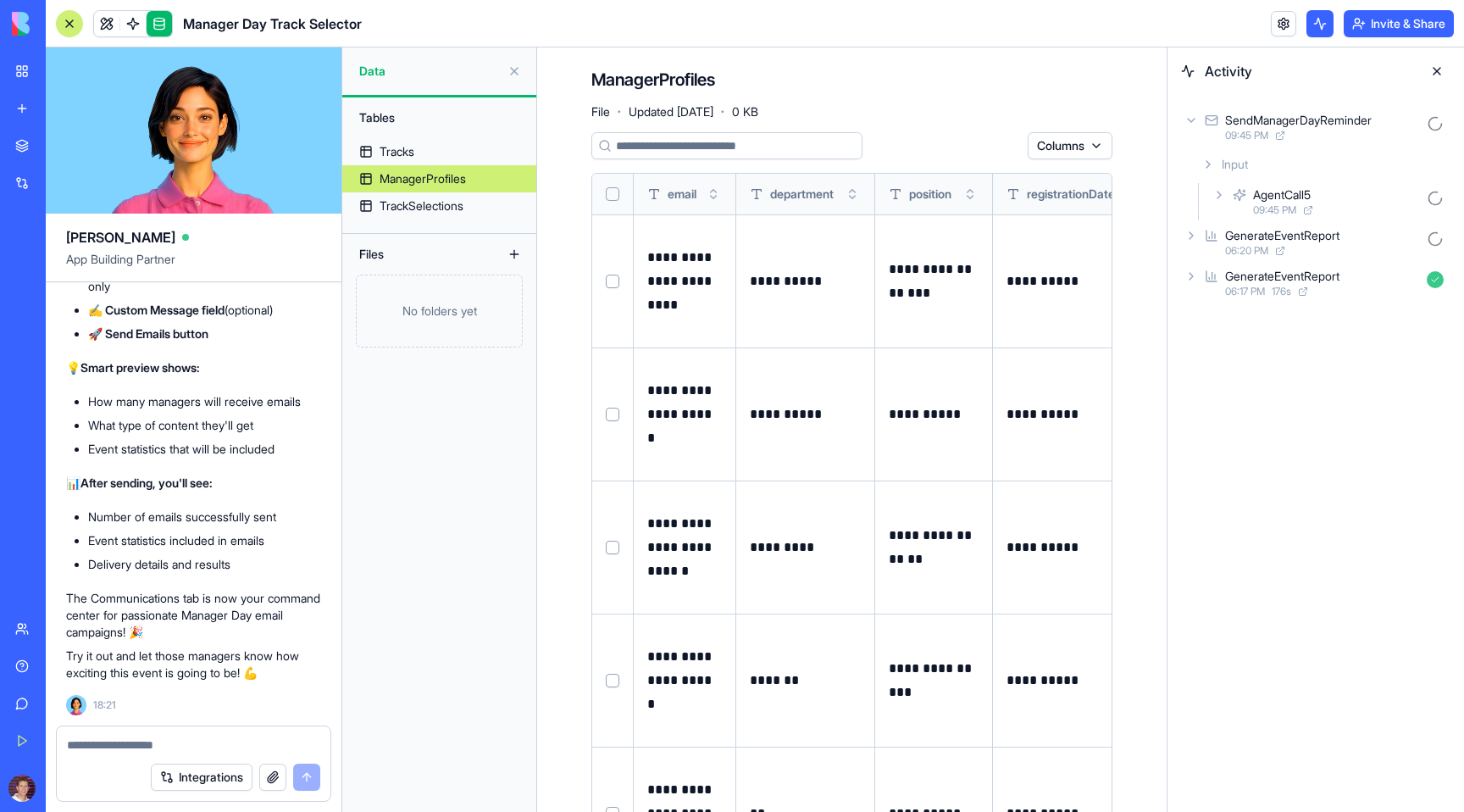
click at [1205, 160] on icon at bounding box center [1208, 164] width 14 height 14
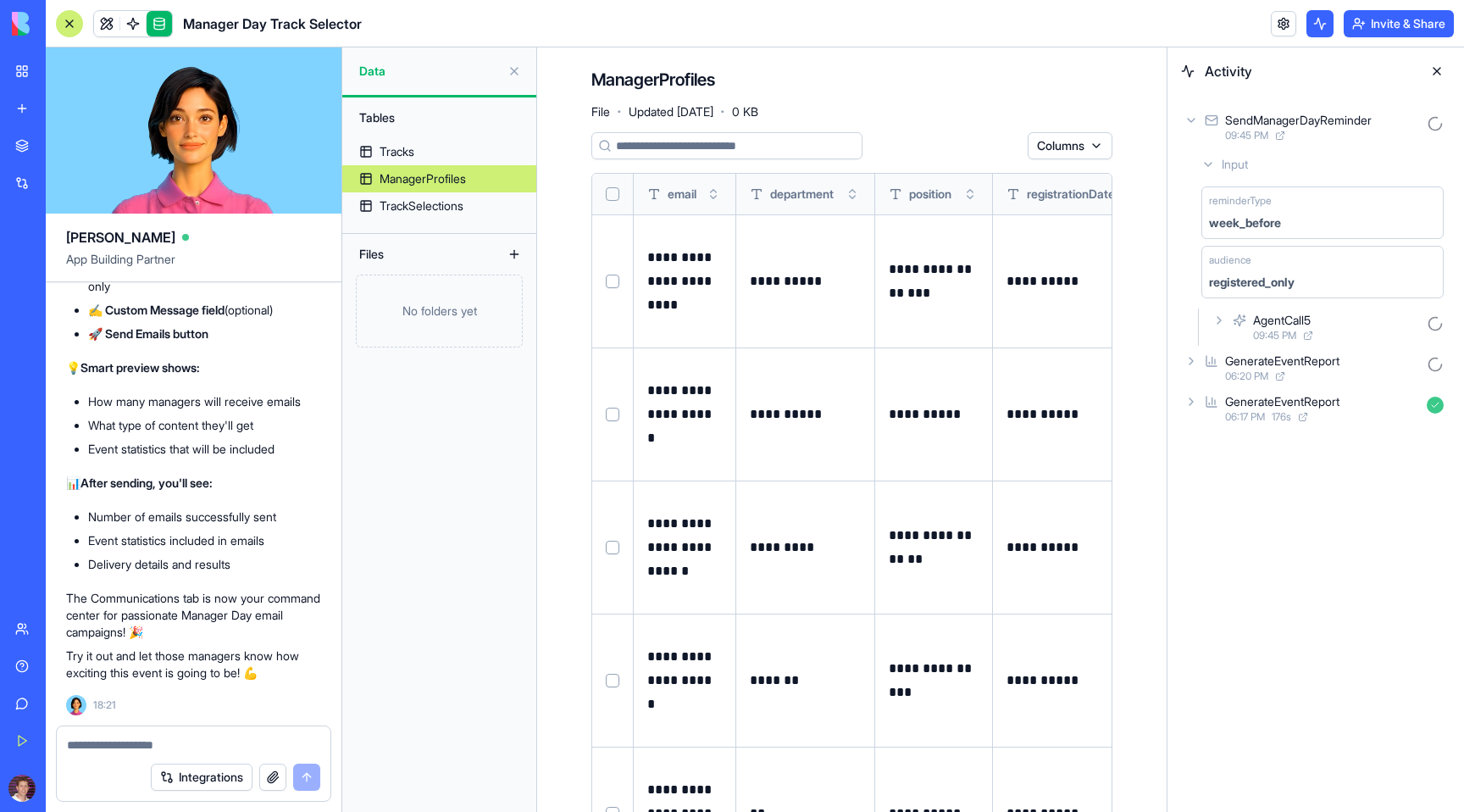
click at [1189, 117] on icon at bounding box center [1191, 120] width 14 height 14
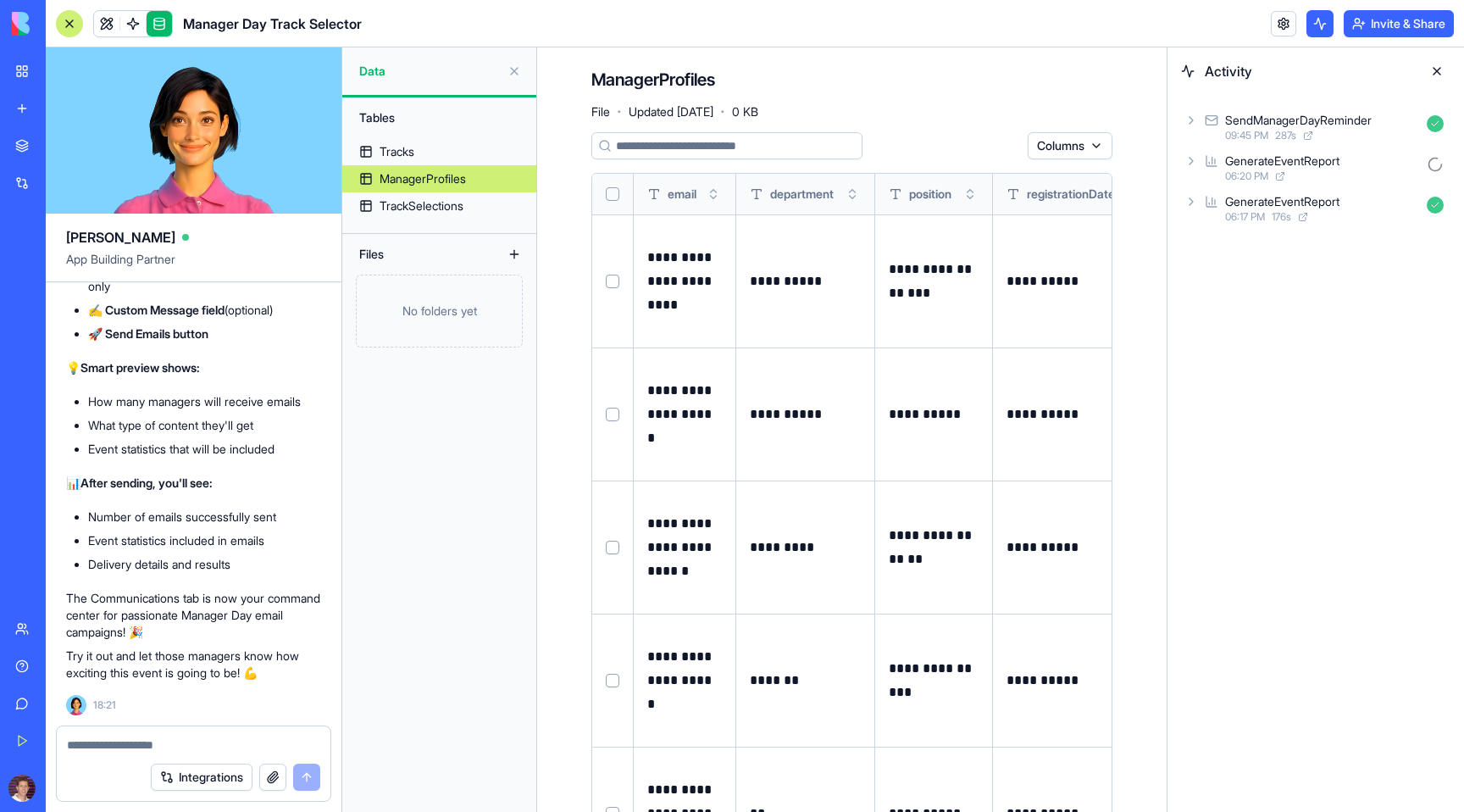
click at [1188, 158] on icon at bounding box center [1191, 161] width 14 height 14
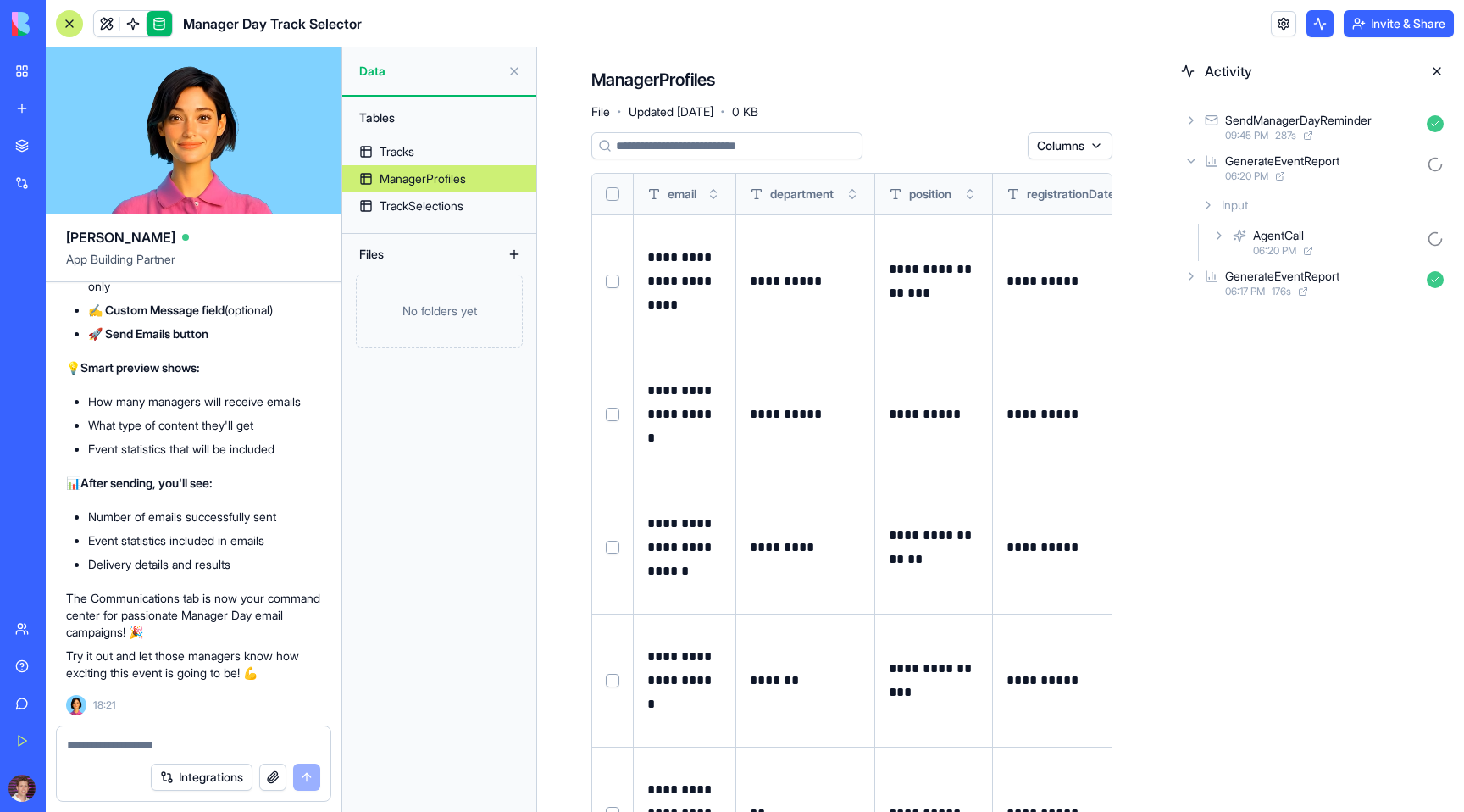
click at [1216, 238] on icon at bounding box center [1219, 236] width 14 height 14
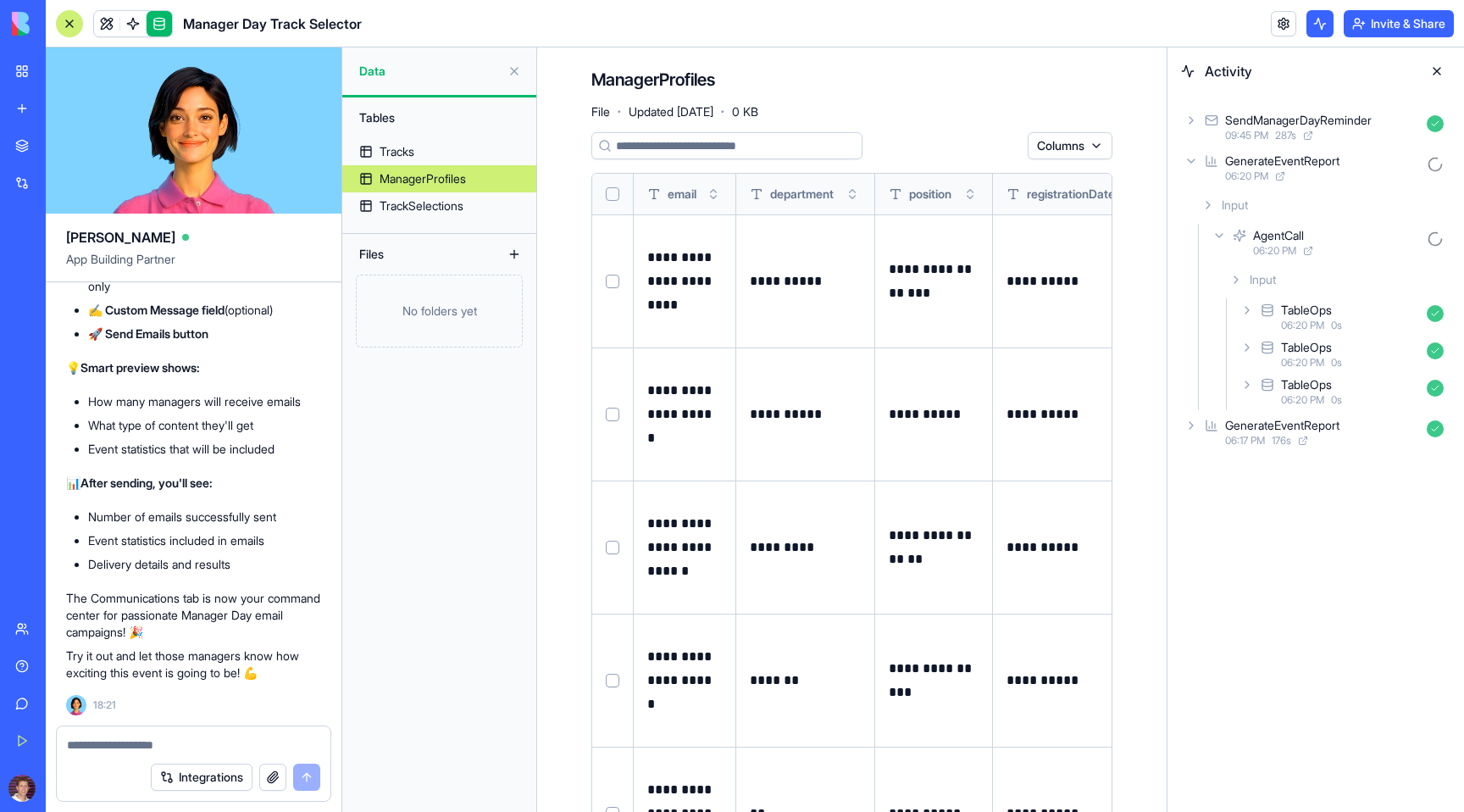
click at [1246, 384] on icon at bounding box center [1247, 385] width 14 height 14
click at [1270, 460] on icon at bounding box center [1264, 463] width 14 height 14
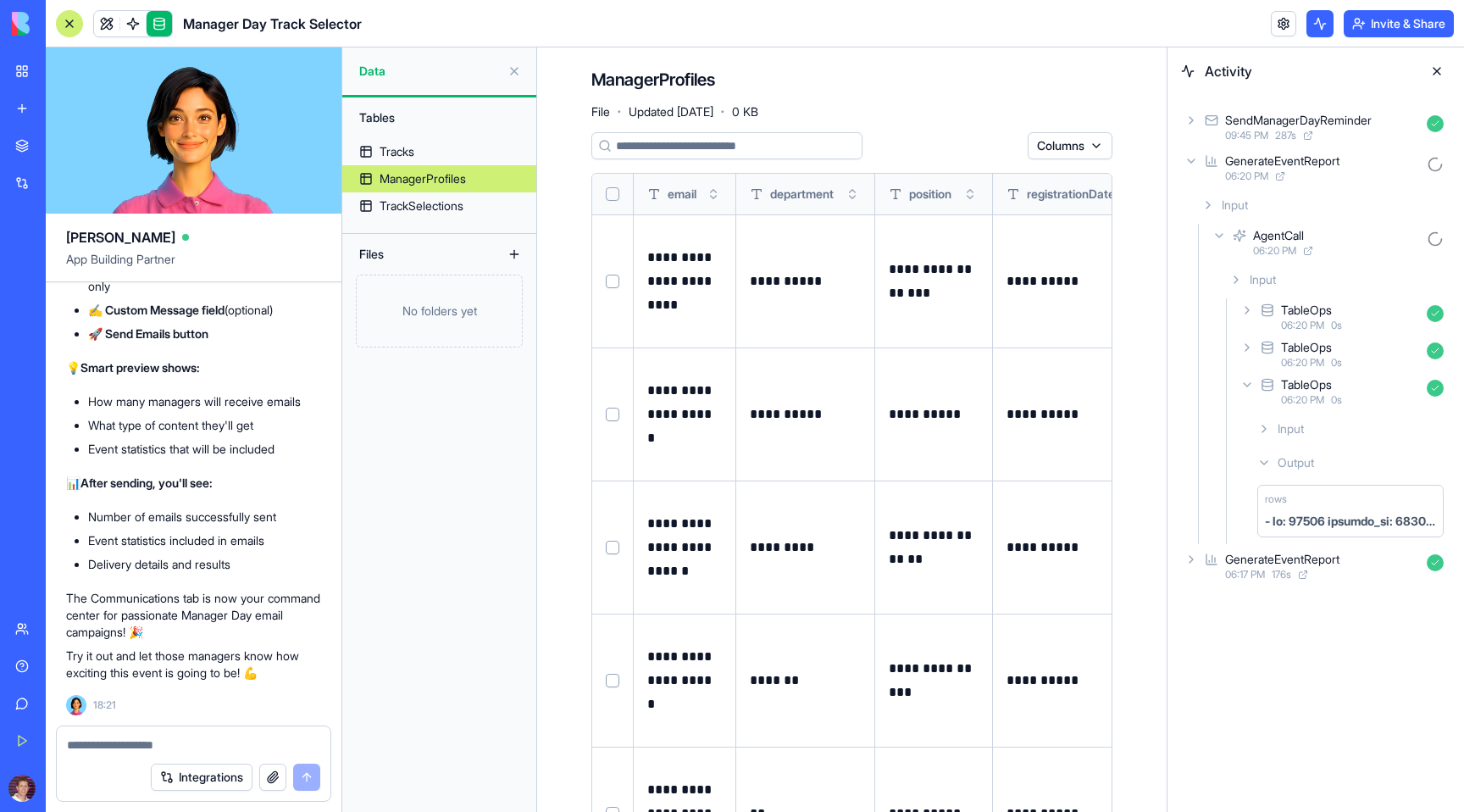
click at [1197, 120] on div "SendManagerDayReminder 09:45 PM 287 s" at bounding box center [1316, 126] width 270 height 37
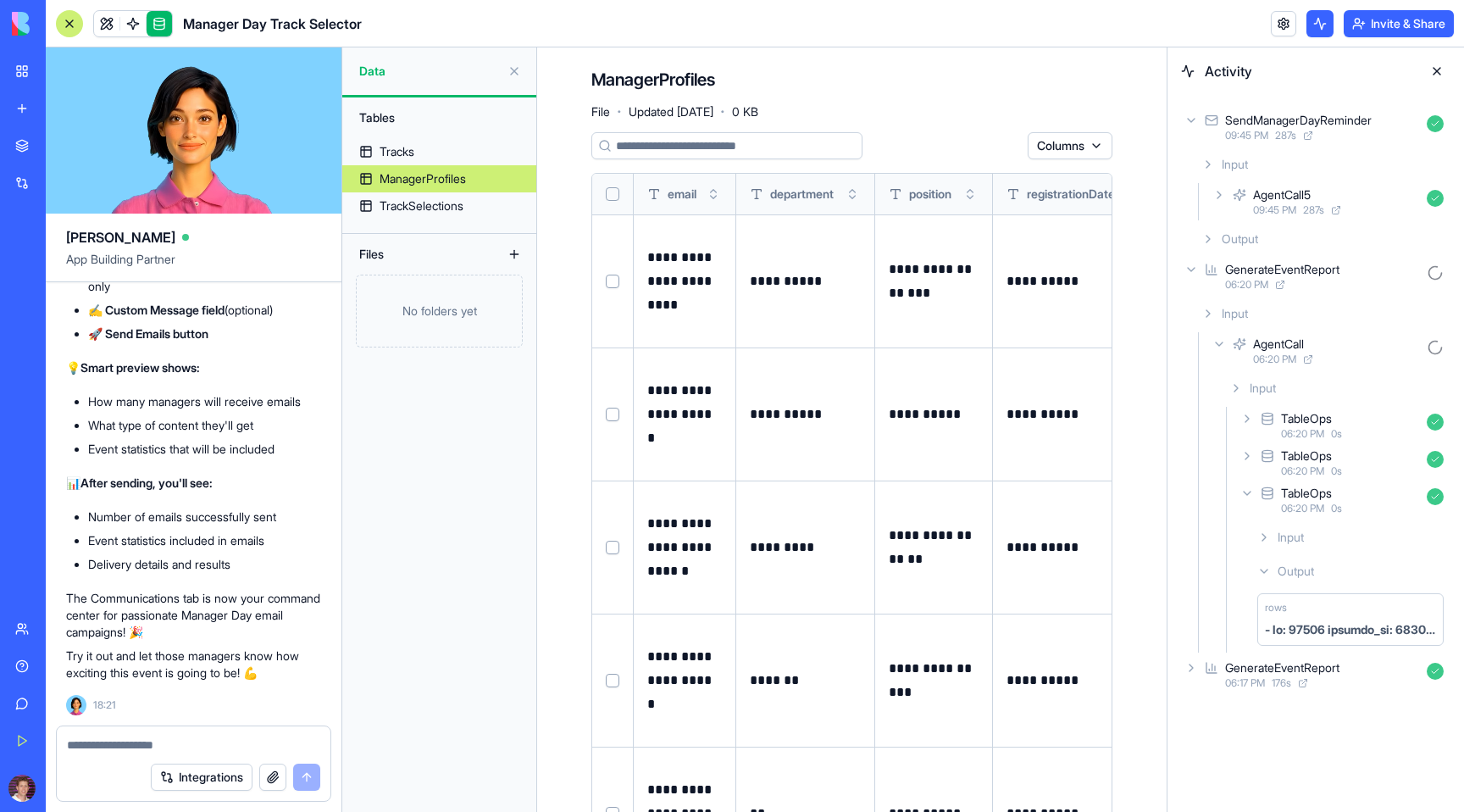
click at [1214, 233] on icon at bounding box center [1208, 239] width 14 height 14
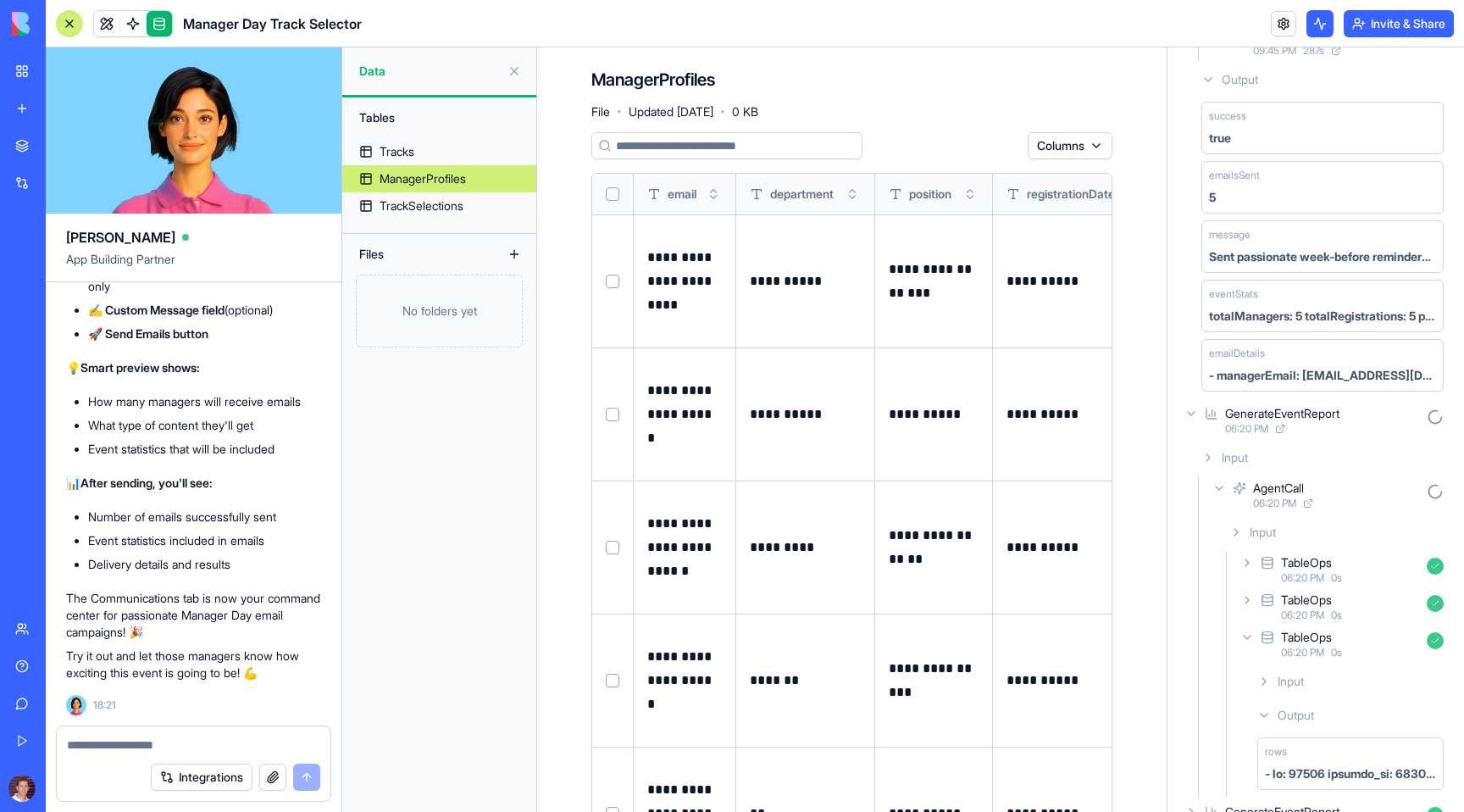
scroll to position [162, 0]
click at [135, 16] on span at bounding box center [133, 24] width 48 height 48
click at [70, 25] on div at bounding box center [69, 23] width 27 height 27
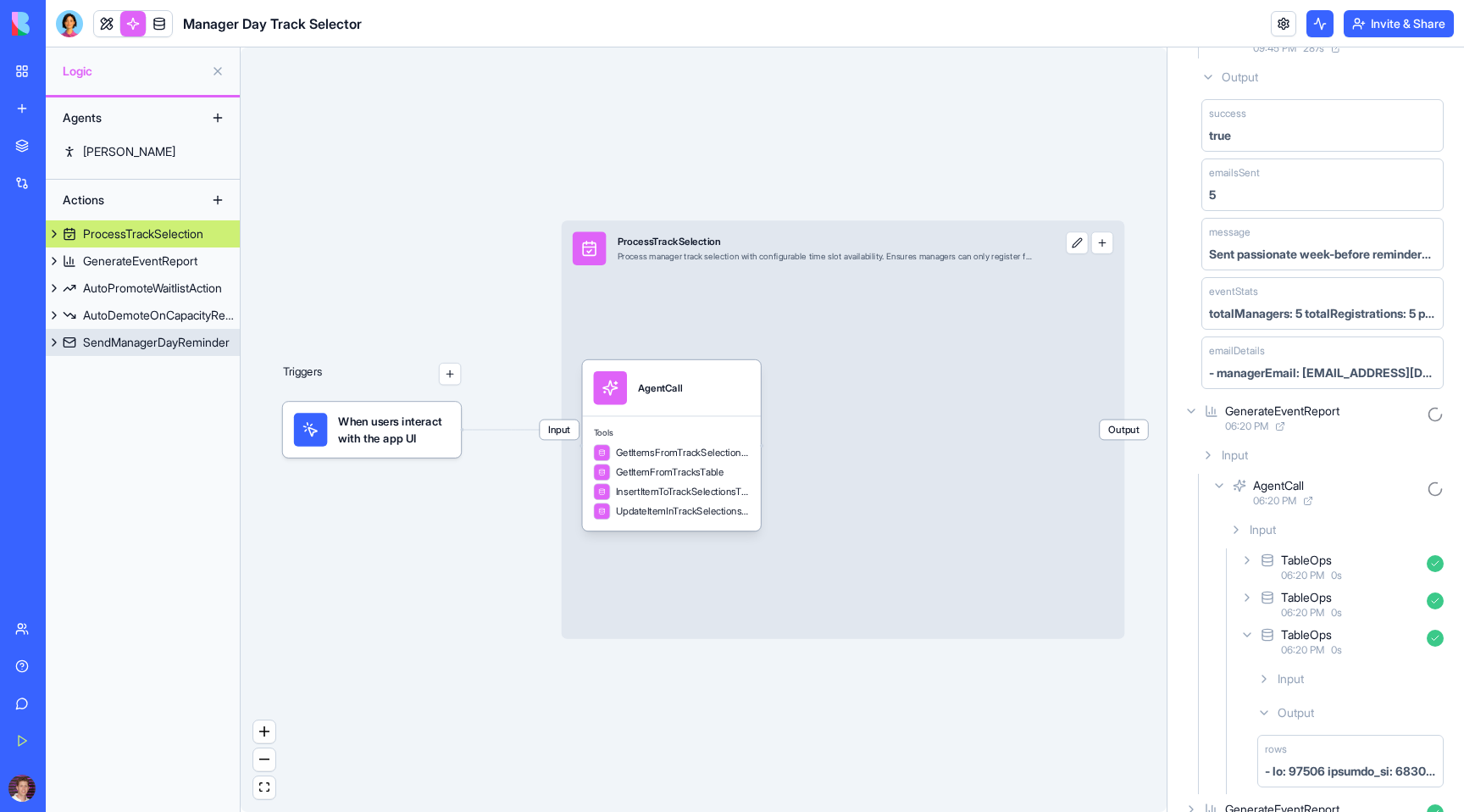
click at [47, 339] on button at bounding box center [54, 341] width 17 height 27
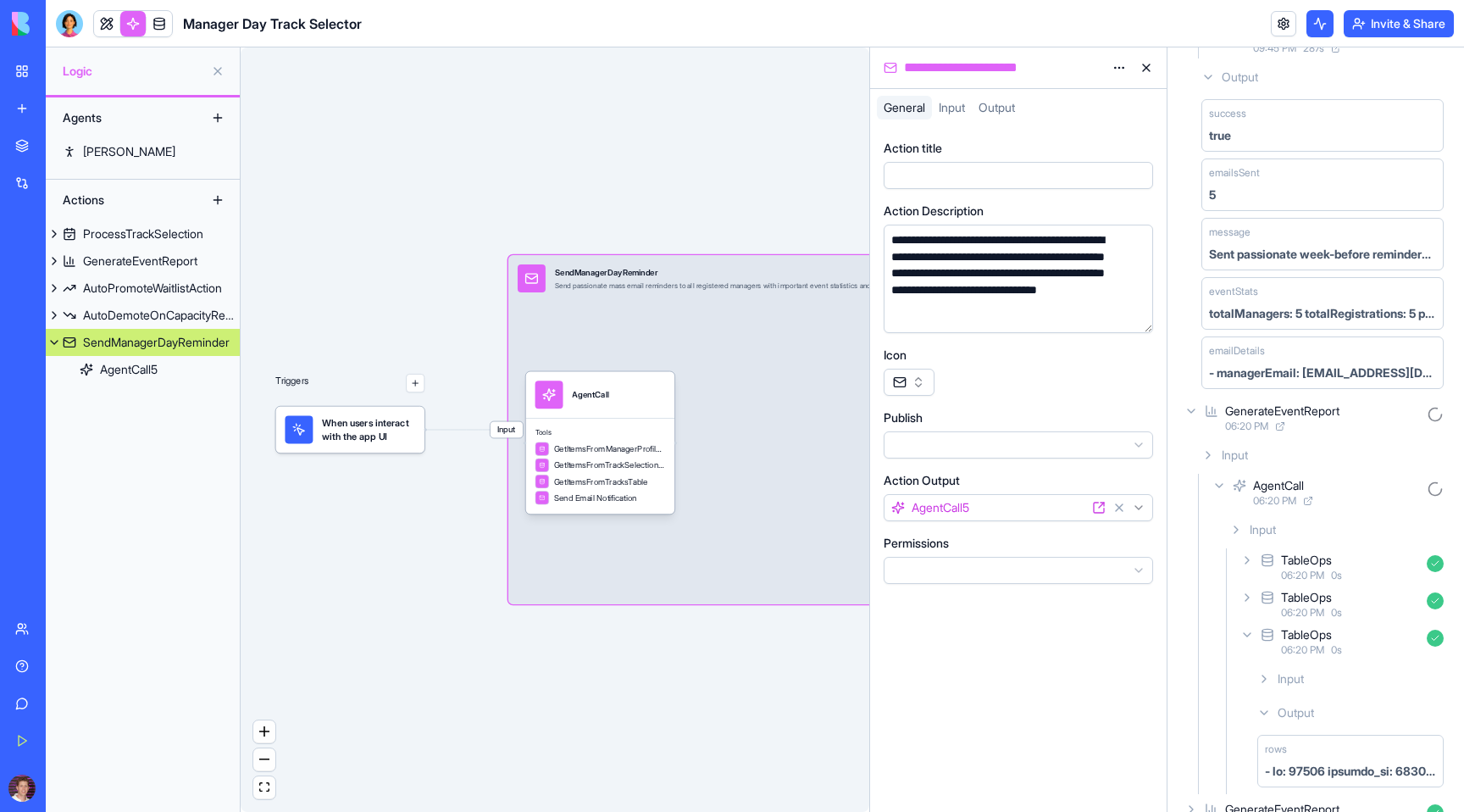
click at [1315, 25] on button at bounding box center [1320, 23] width 27 height 27
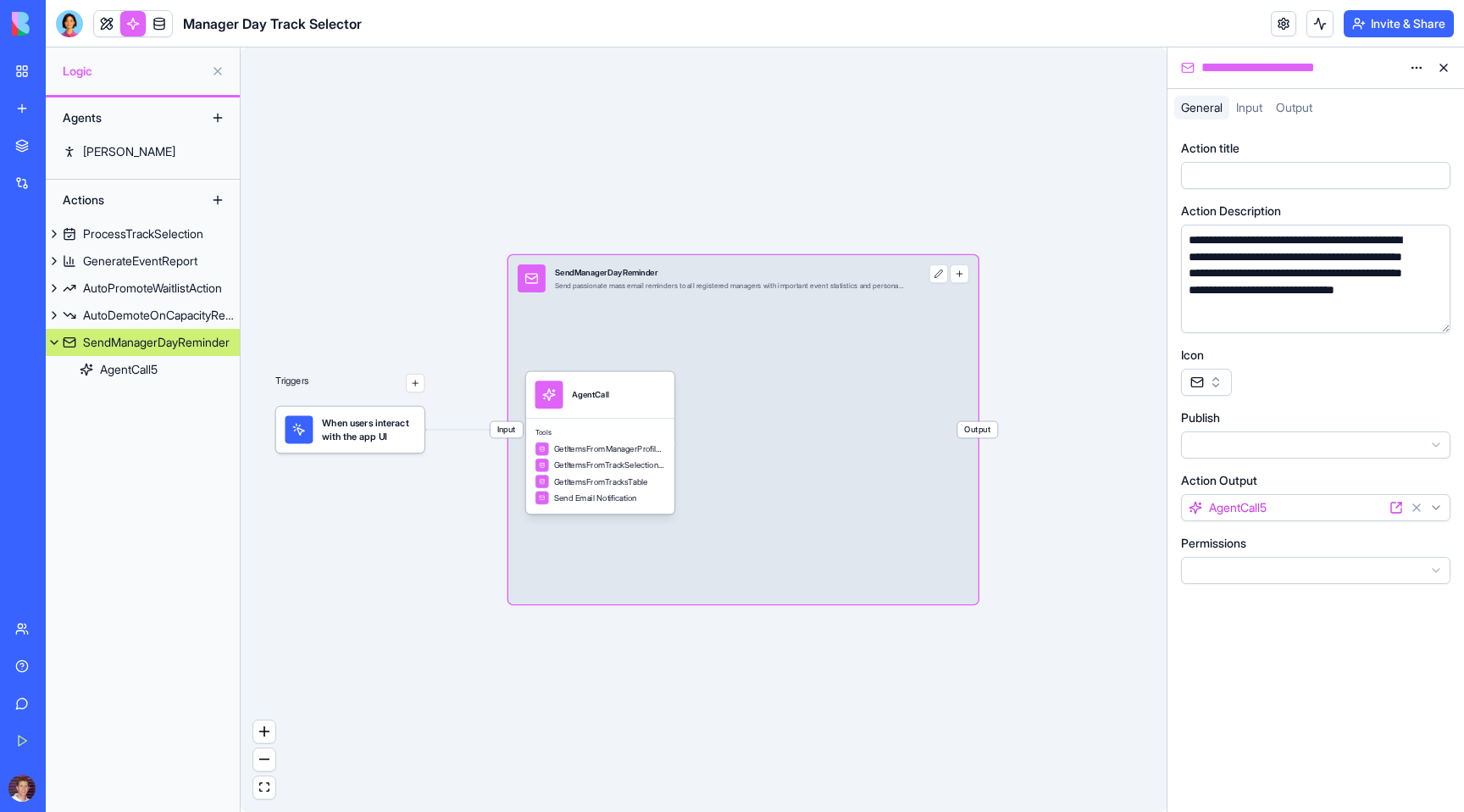
click at [981, 421] on span "Output" at bounding box center [977, 429] width 40 height 16
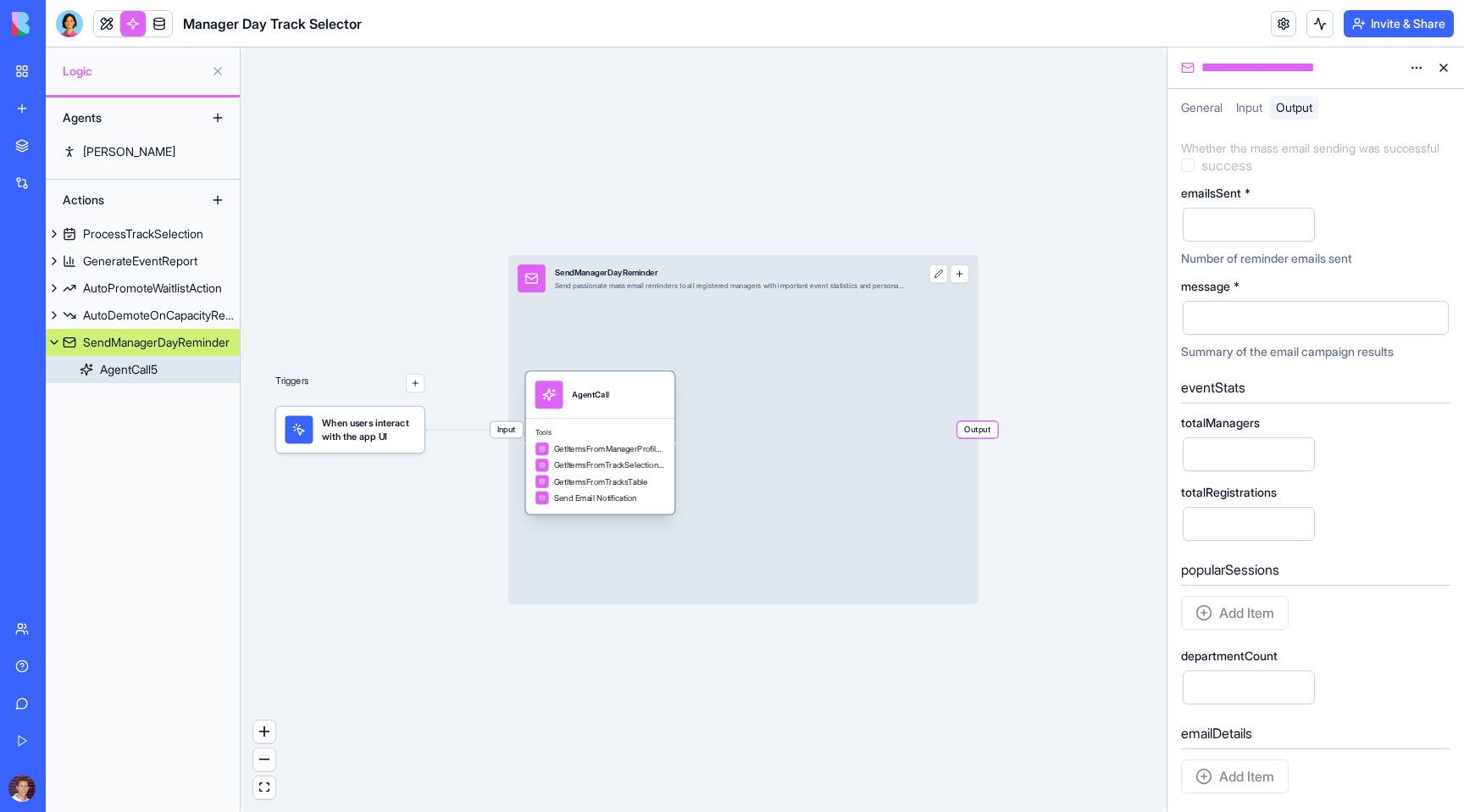
click at [629, 398] on div "AgentCall" at bounding box center [600, 394] width 130 height 28
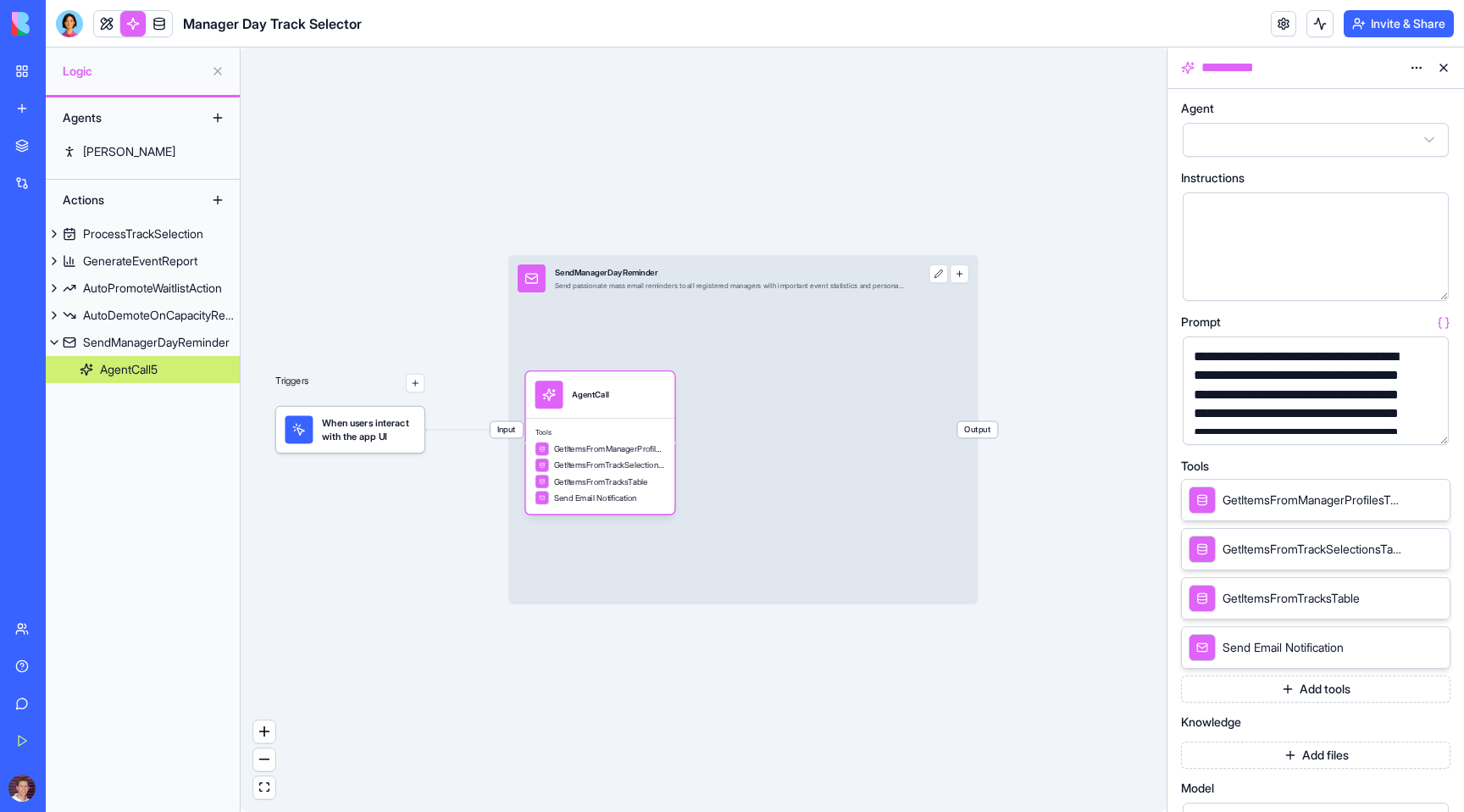
click at [1432, 430] on button "button" at bounding box center [1431, 427] width 27 height 27
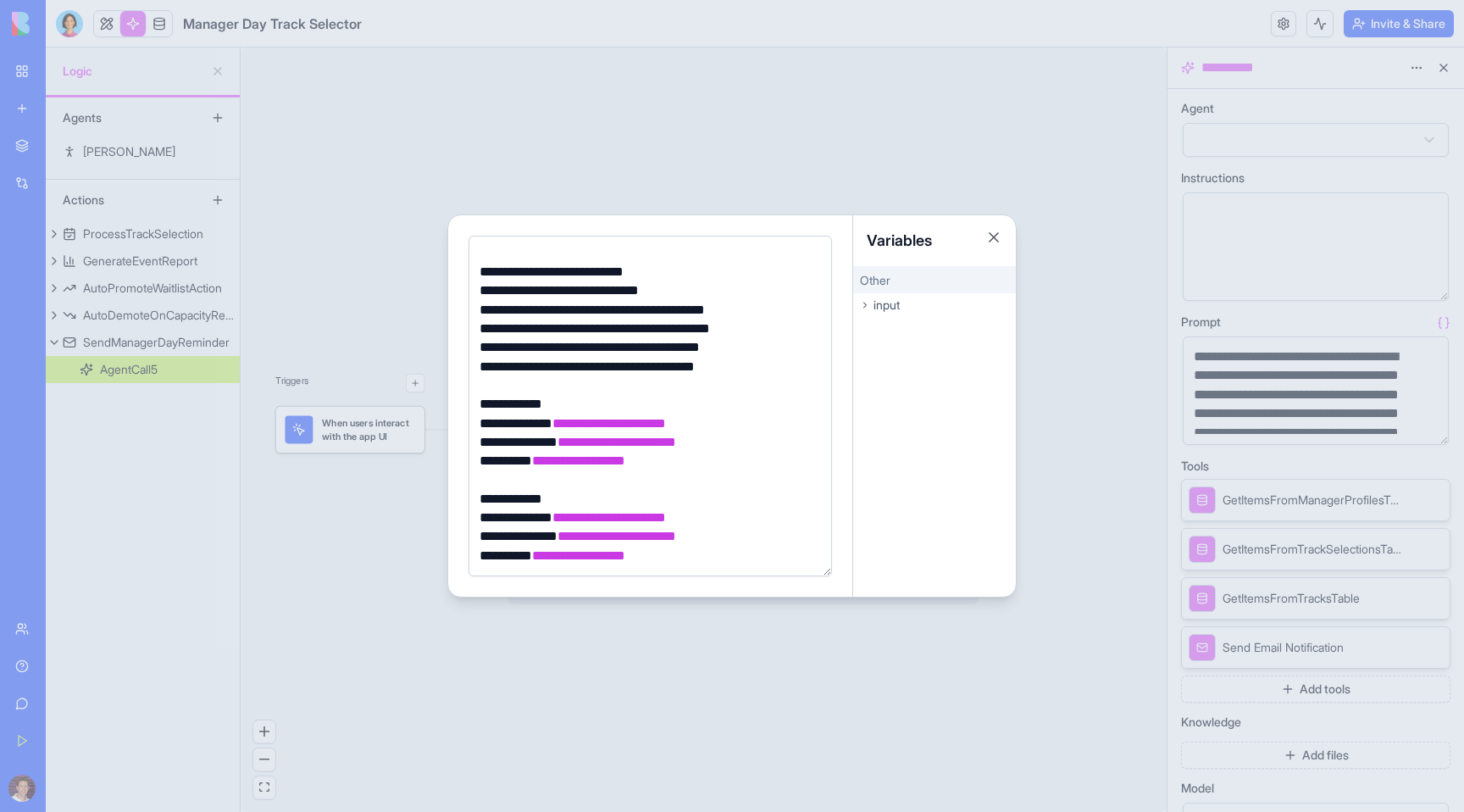
scroll to position [610, 0]
click at [941, 659] on div at bounding box center [732, 406] width 1464 height 812
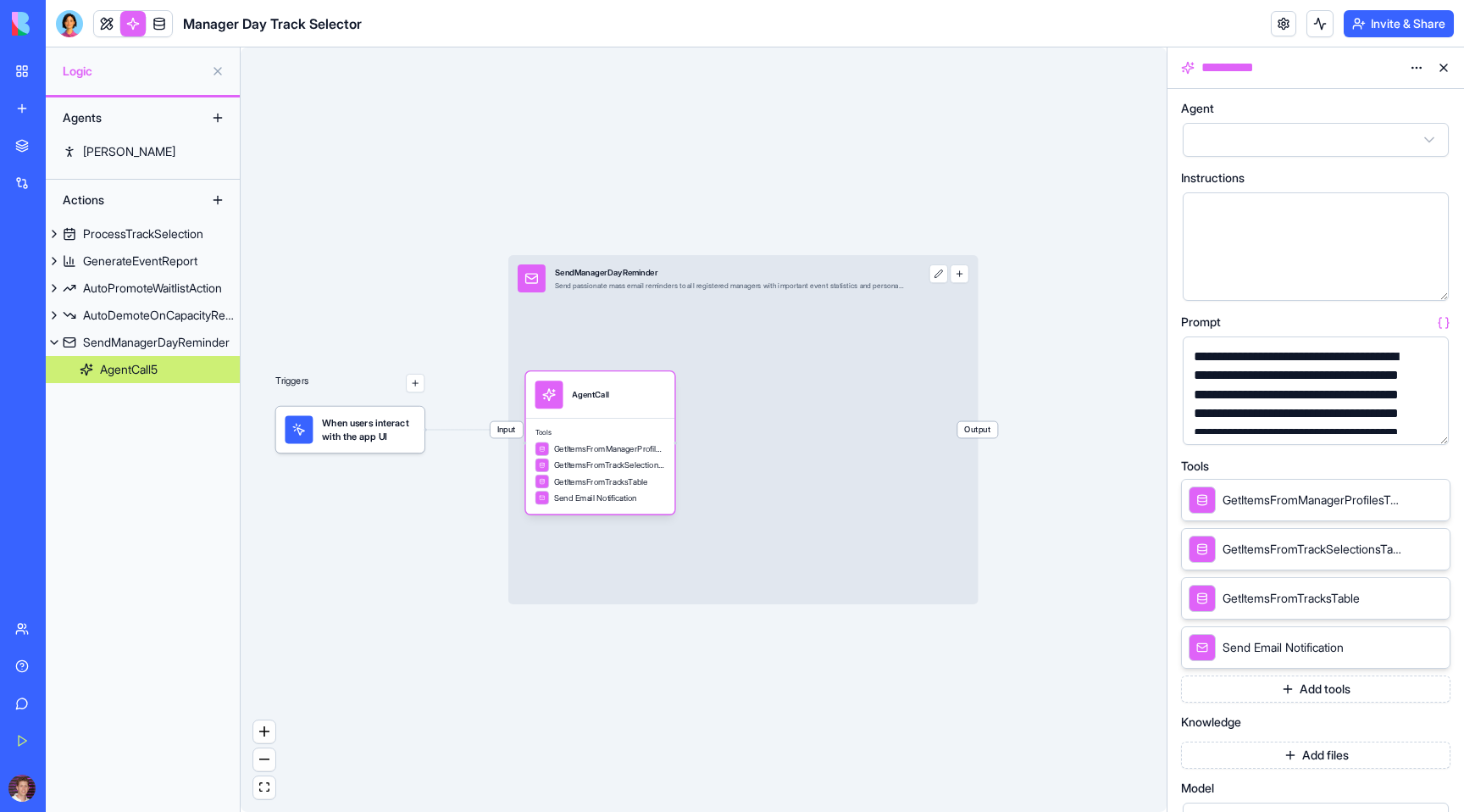
click at [1292, 646] on span "Send Email Notification" at bounding box center [1283, 647] width 121 height 17
click at [1409, 647] on icon at bounding box center [1412, 647] width 14 height 14
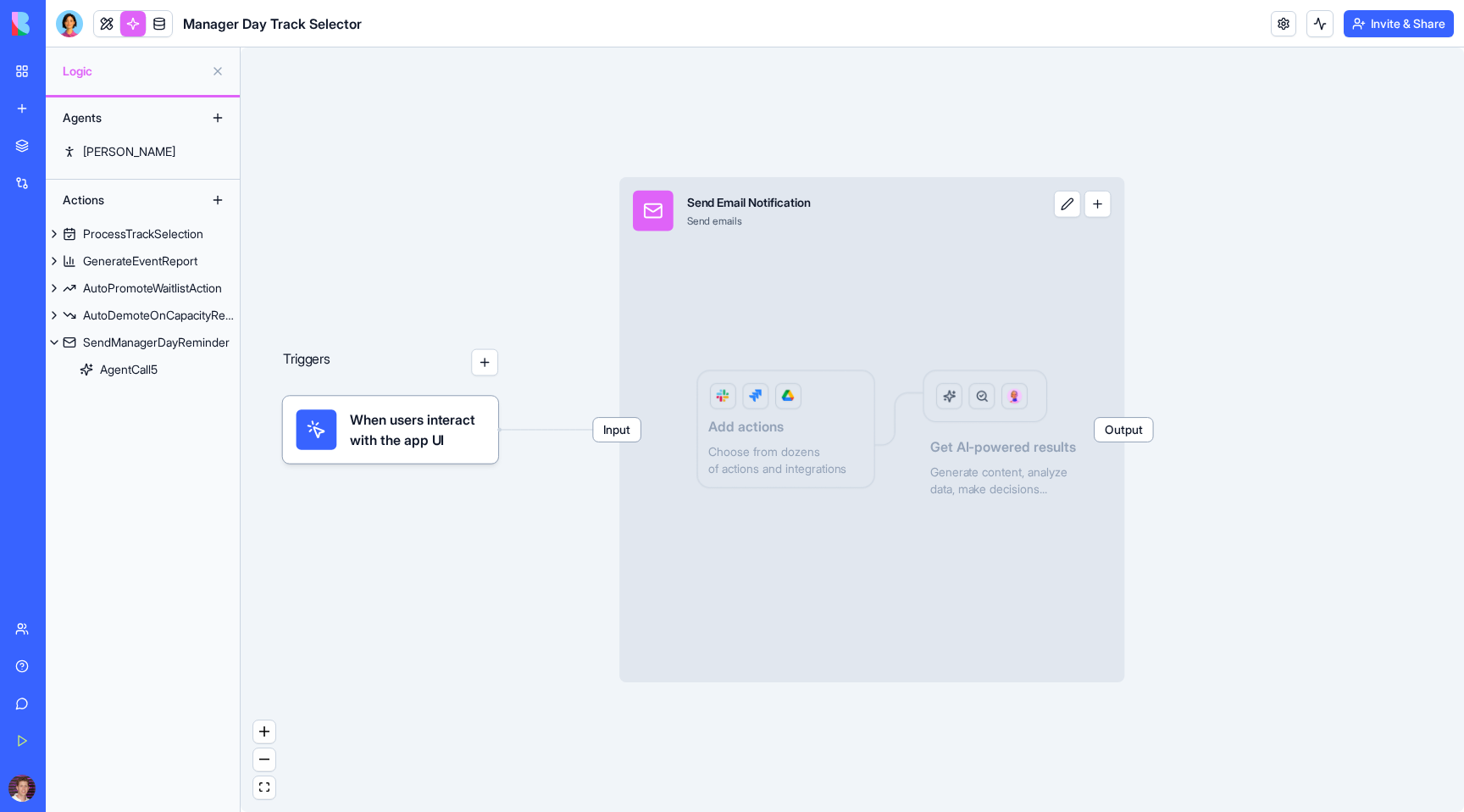
click at [766, 179] on div "Input Send Email Notification Send emails Output" at bounding box center [824, 210] width 411 height 67
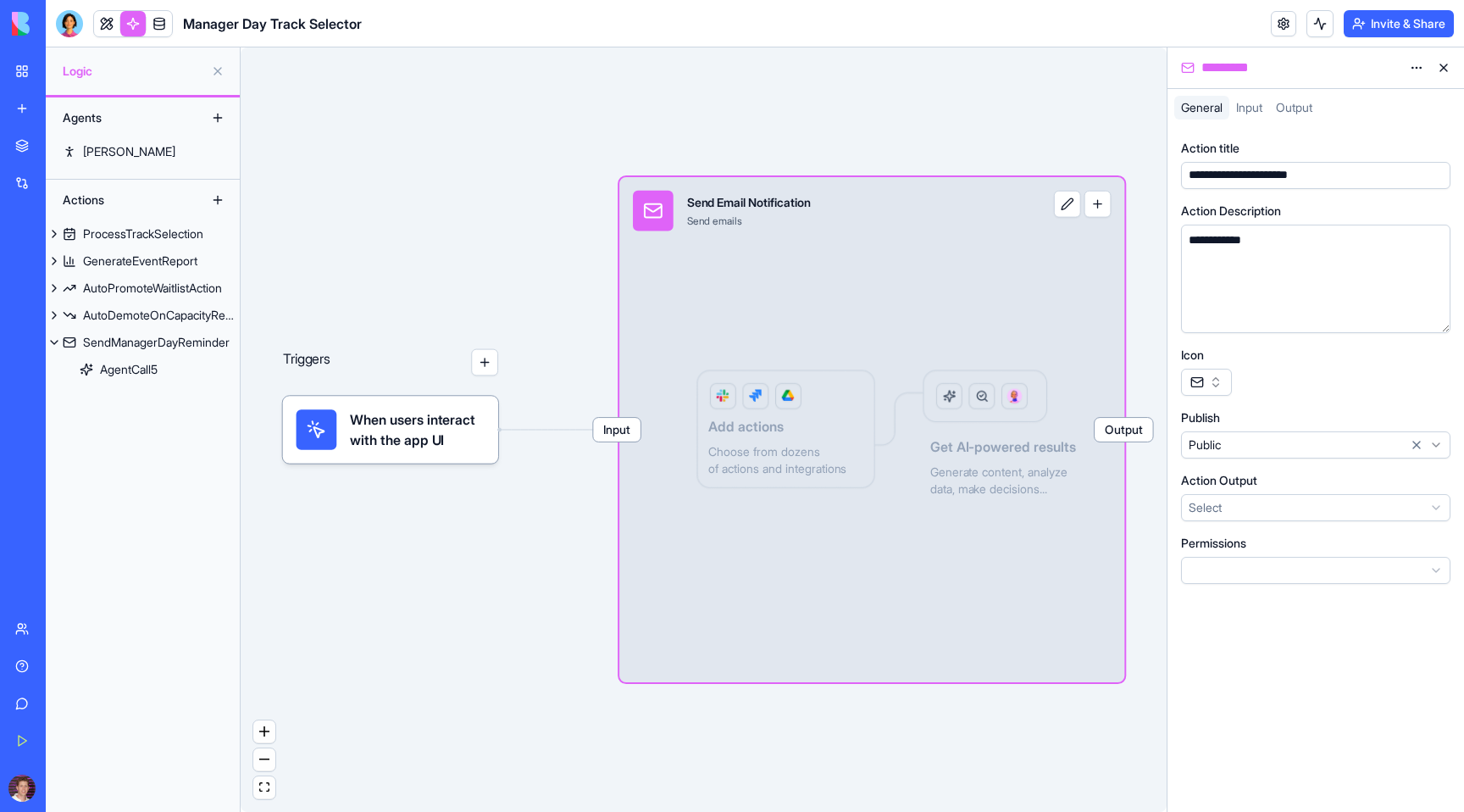
click at [1257, 109] on span "Input" at bounding box center [1249, 106] width 26 height 14
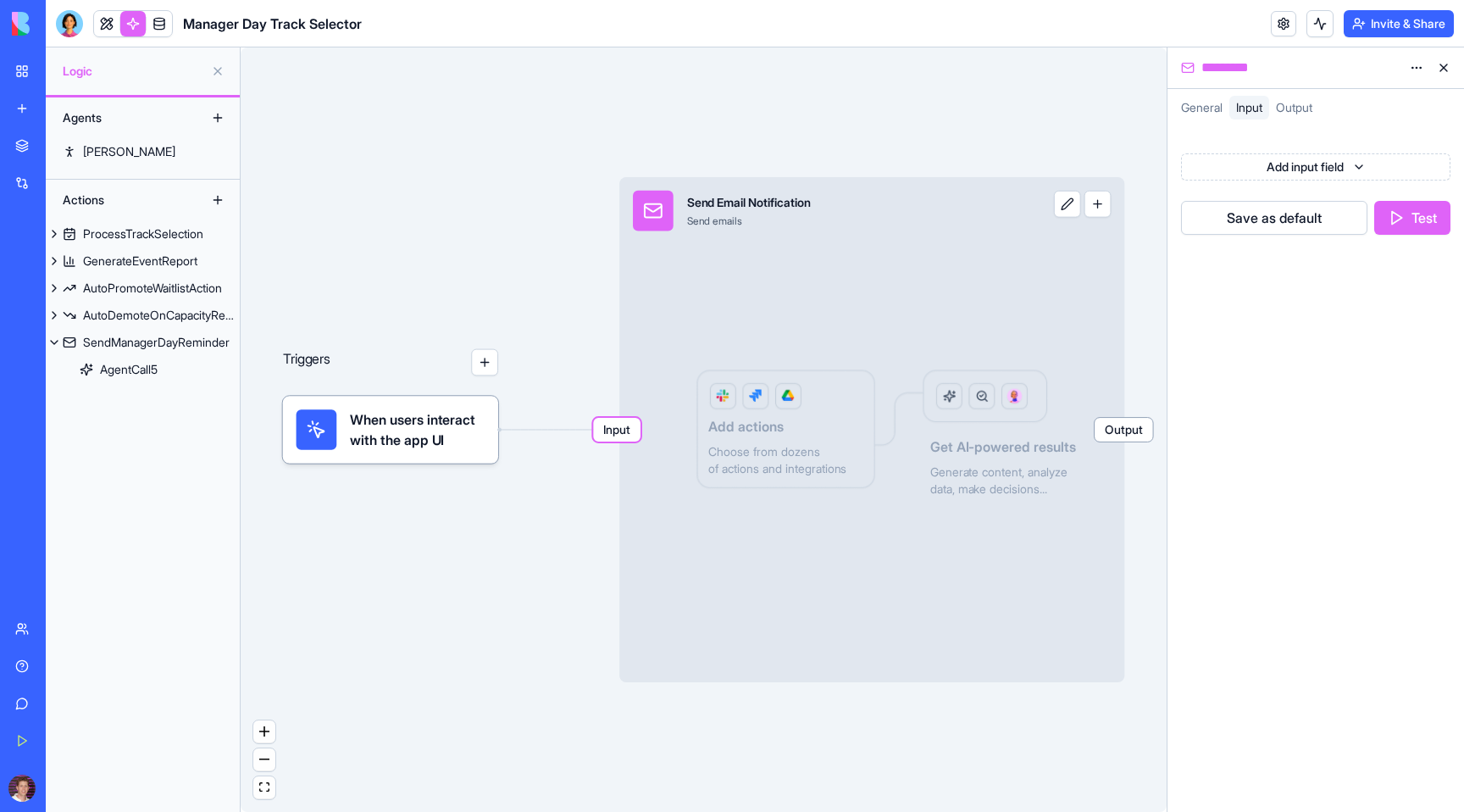
click at [1290, 98] on div "Output" at bounding box center [1294, 107] width 50 height 24
click at [1192, 106] on span "General" at bounding box center [1202, 106] width 42 height 14
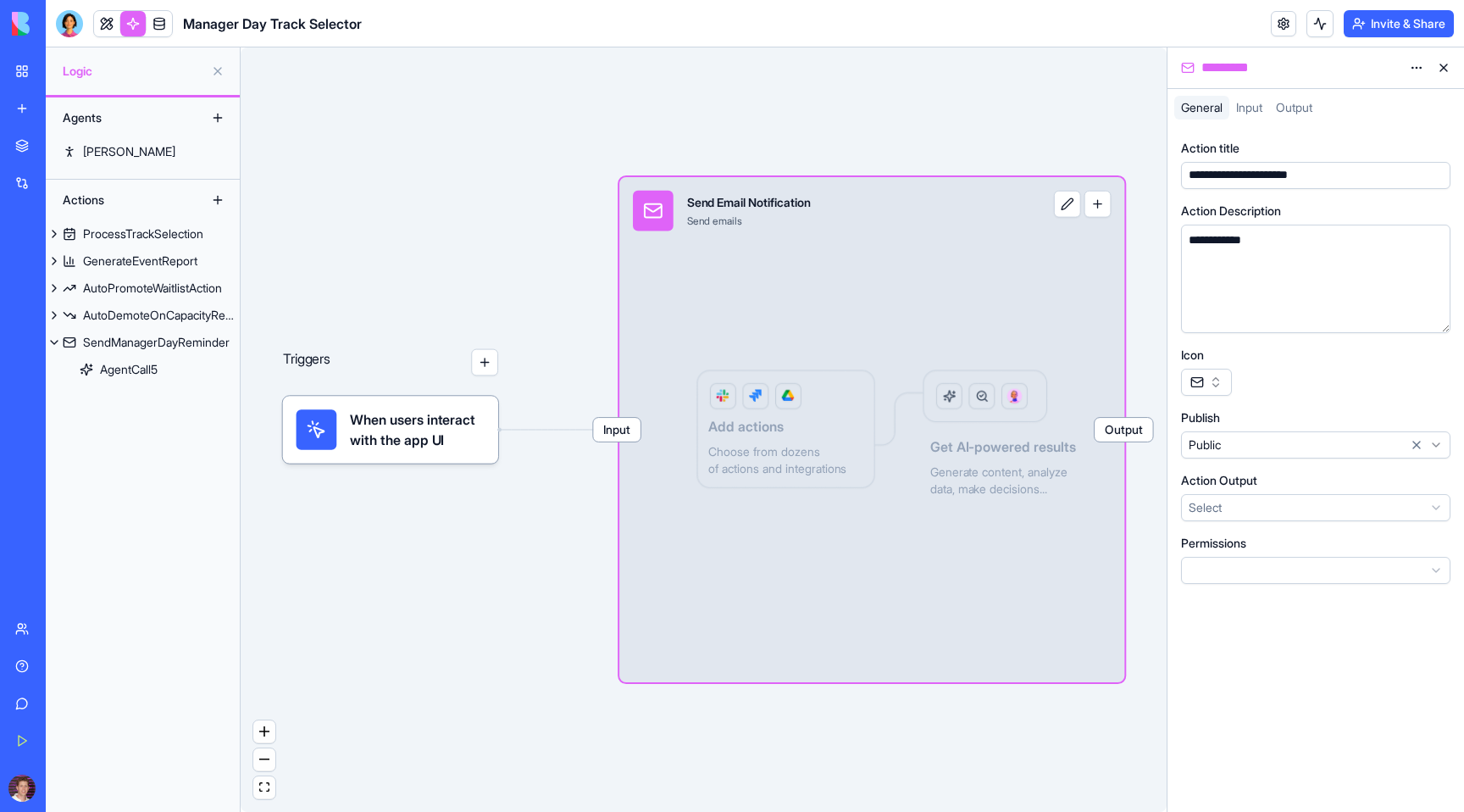
click at [1256, 107] on span "Input" at bounding box center [1249, 106] width 26 height 14
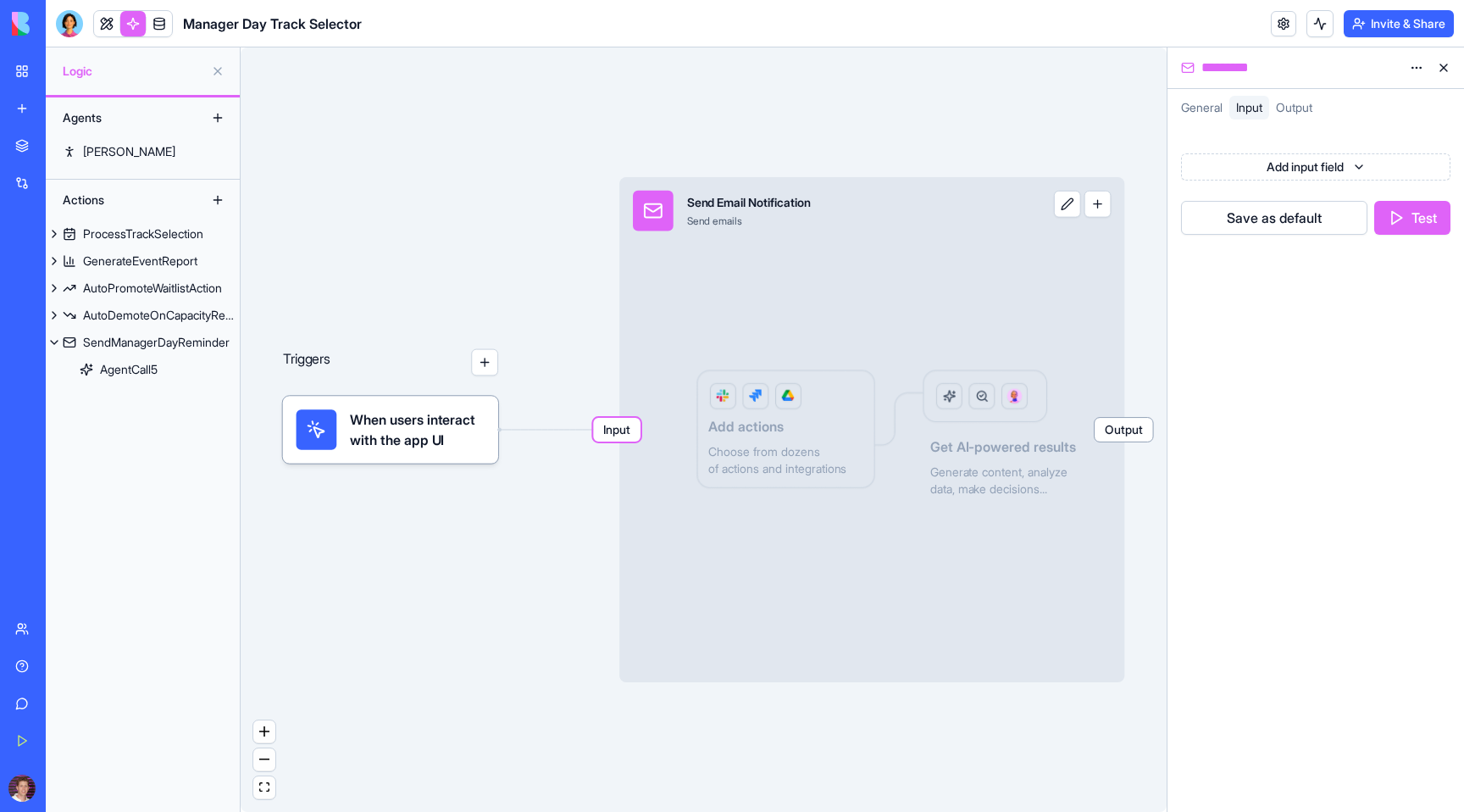
click at [1077, 208] on button at bounding box center [1067, 204] width 27 height 27
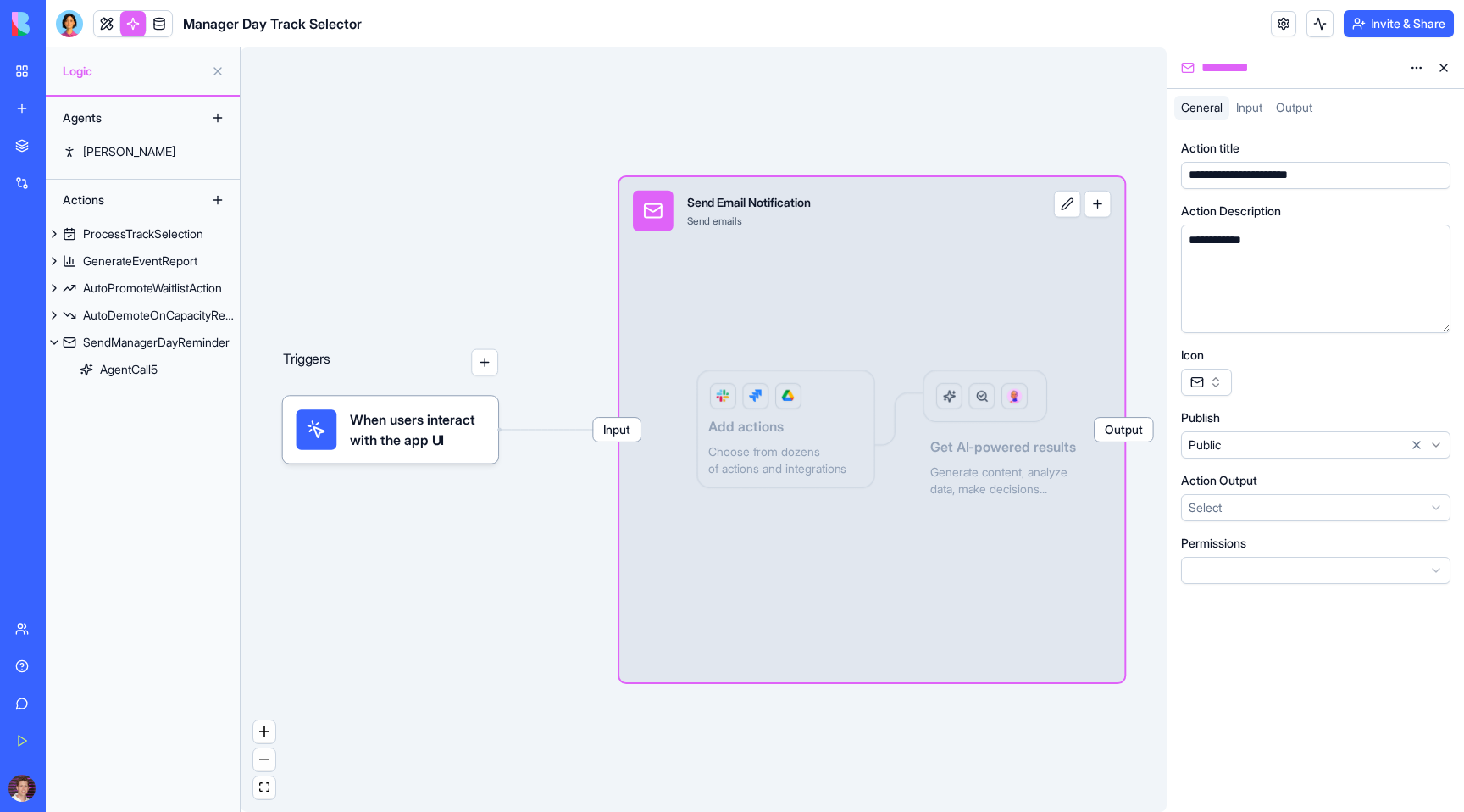
click at [404, 456] on div "When users interact with the app UI" at bounding box center [390, 429] width 215 height 67
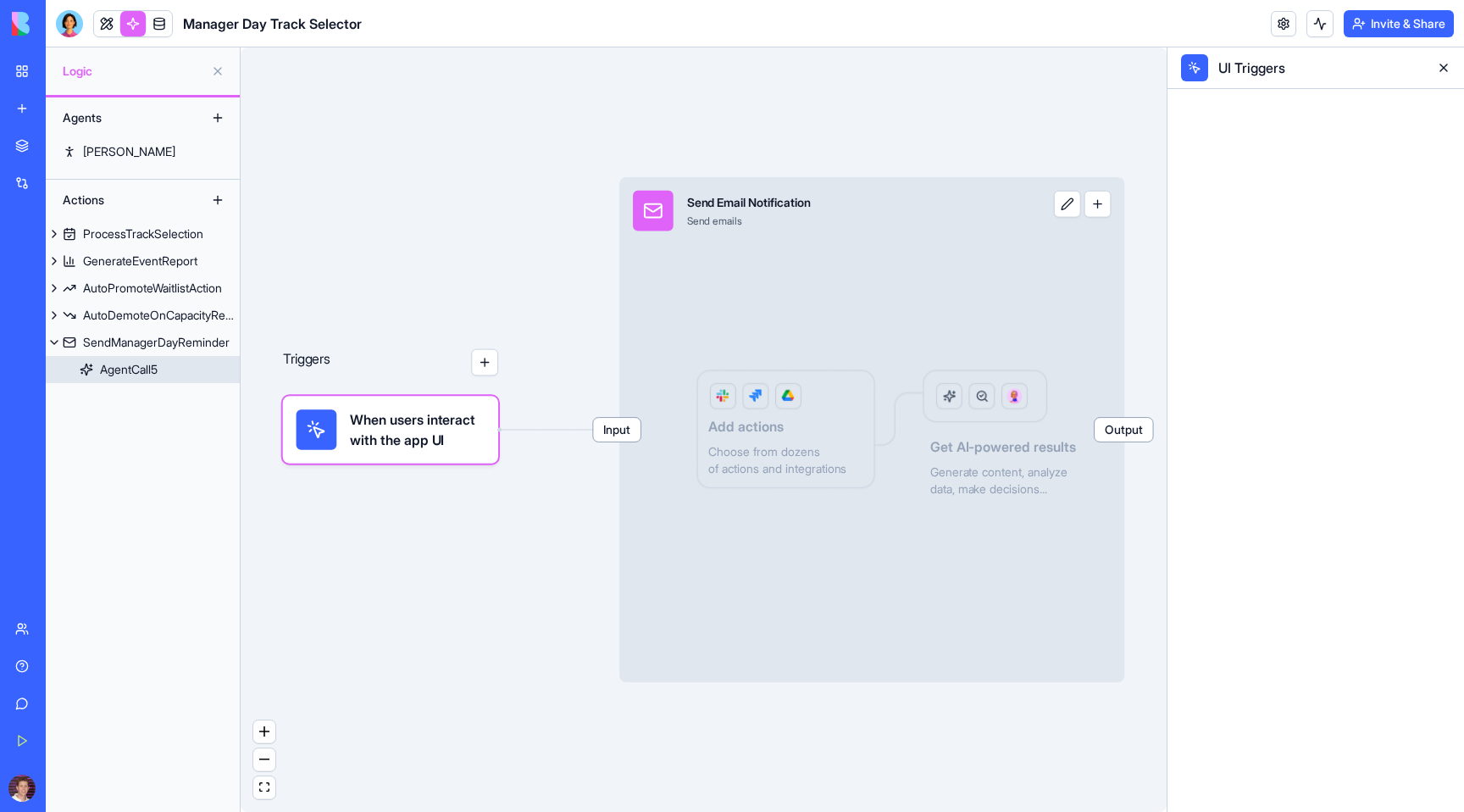
click at [118, 357] on link "AgentCall5" at bounding box center [142, 369] width 194 height 27
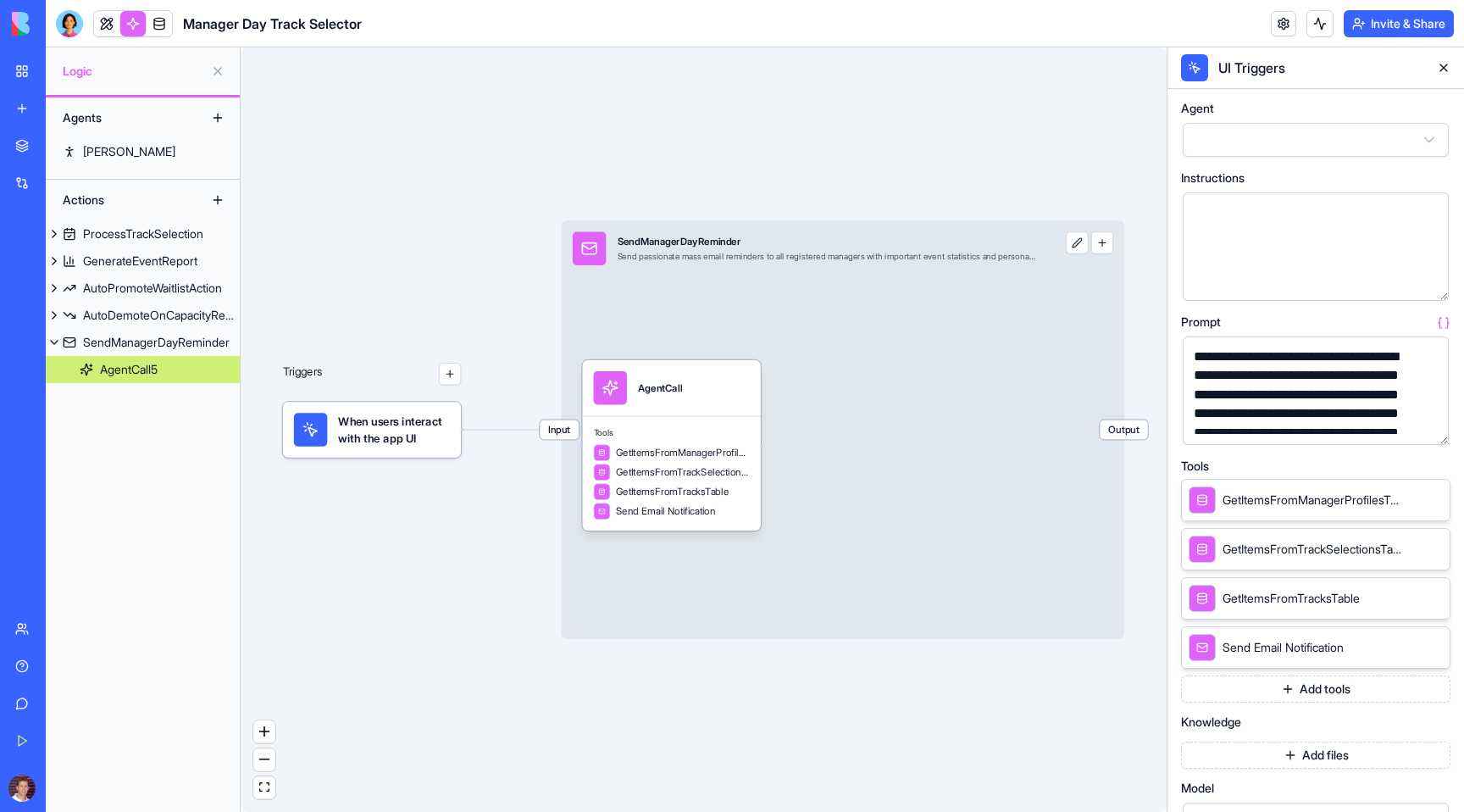
click at [1266, 602] on span "GetItemsFromTracksTable" at bounding box center [1291, 598] width 137 height 17
click at [1411, 595] on icon at bounding box center [1412, 597] width 14 height 14
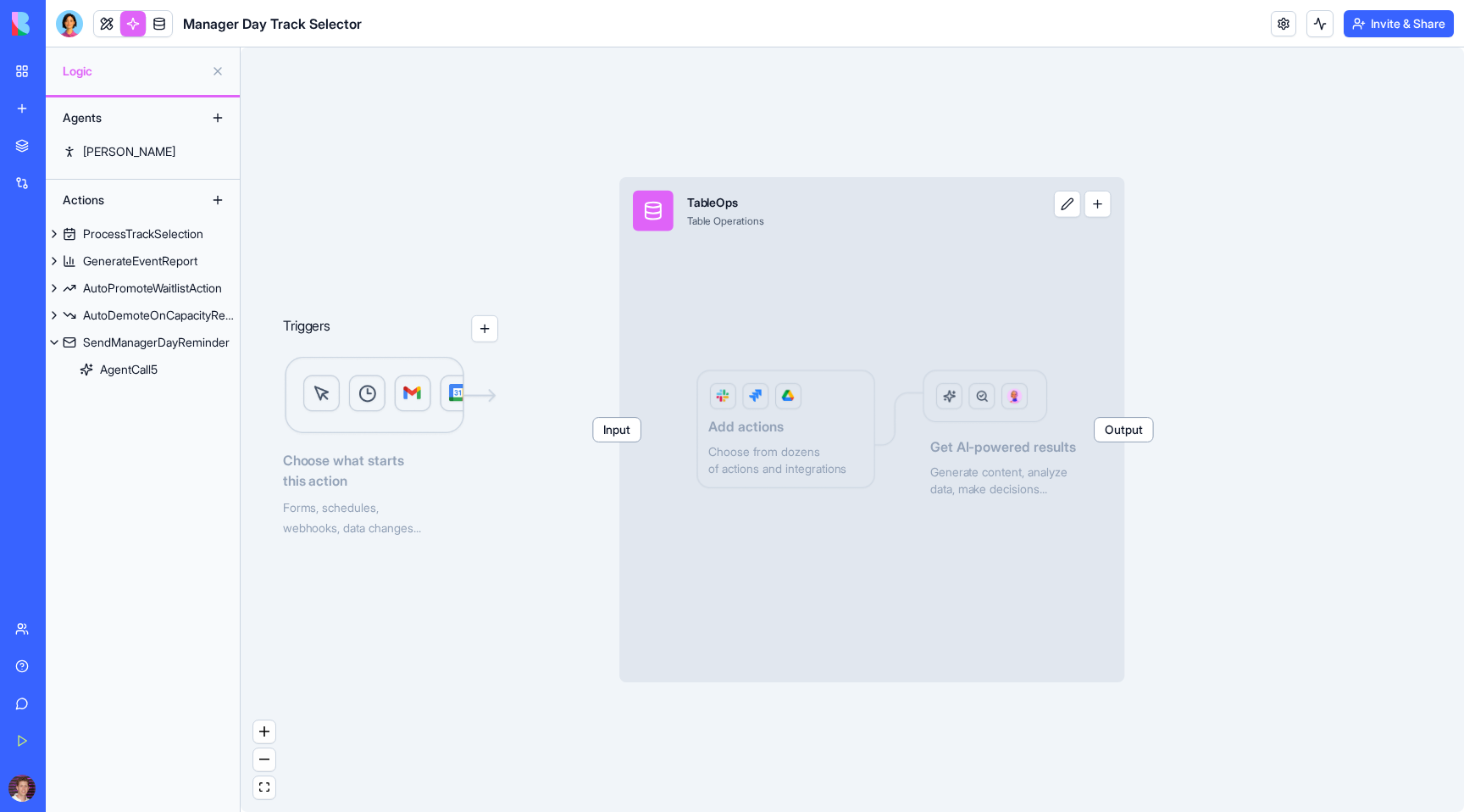
click at [726, 307] on div "Input TableOps Table Operations Output Add actions Choose from dozens of action…" at bounding box center [871, 429] width 505 height 505
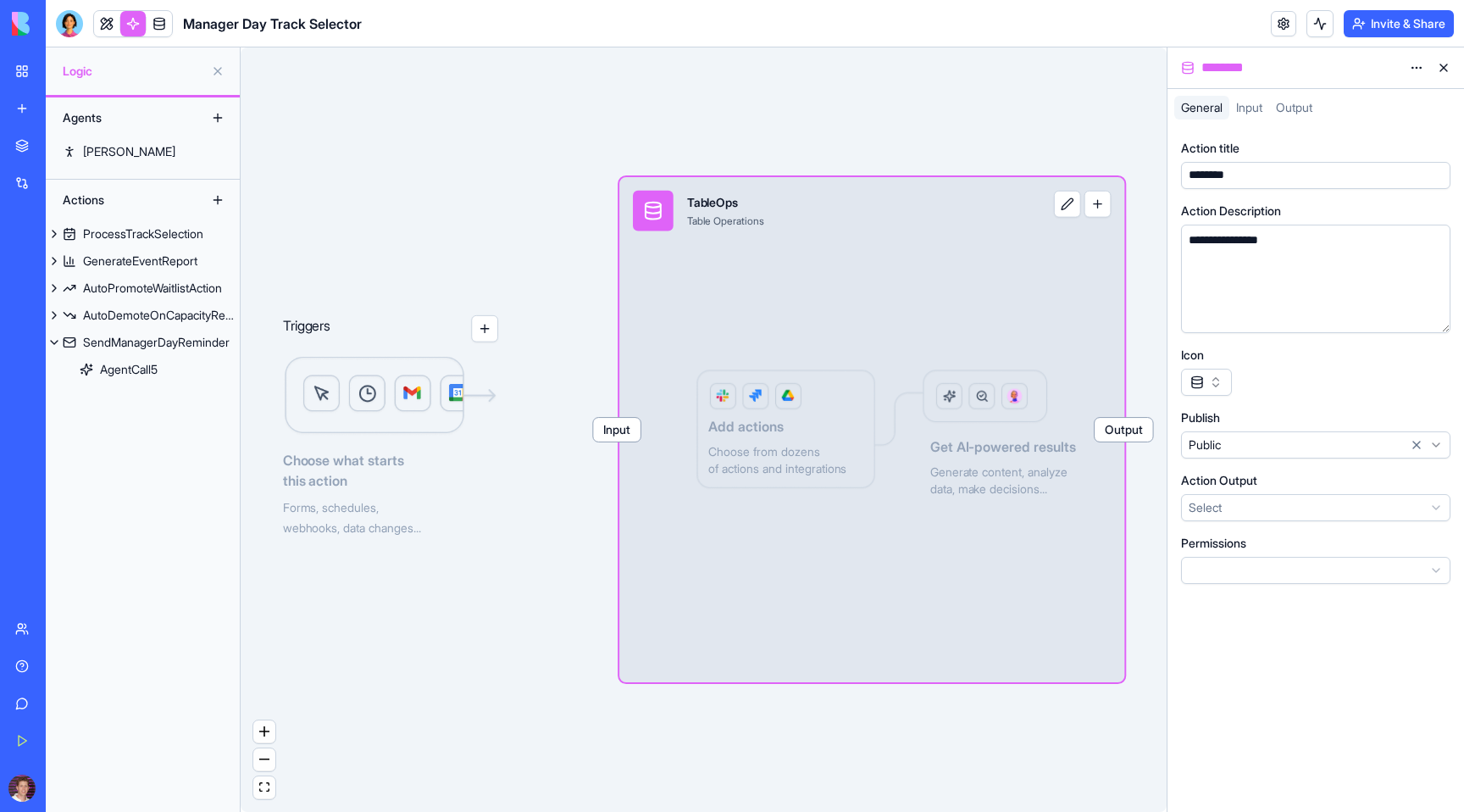
click at [504, 224] on div "Triggers Choose what starts this action Forms, schedules, webhooks, data change…" at bounding box center [704, 430] width 926 height 764
click at [217, 73] on button at bounding box center [217, 71] width 27 height 27
